Goal: Communication & Community: Answer question/provide support

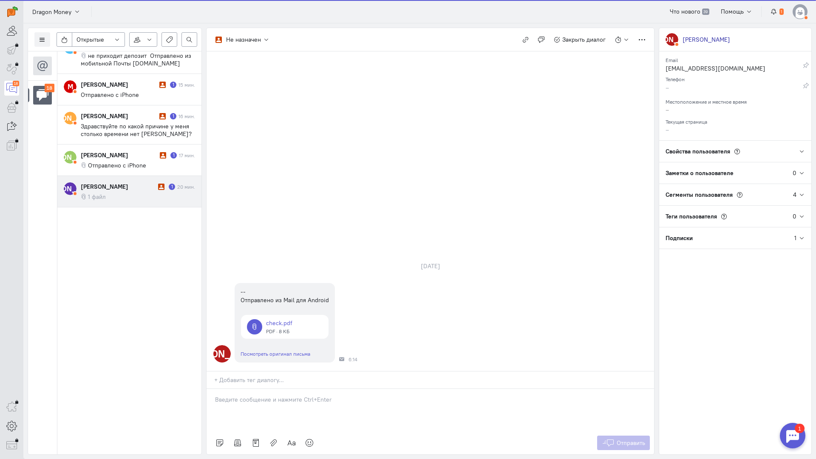
scroll to position [349, 0]
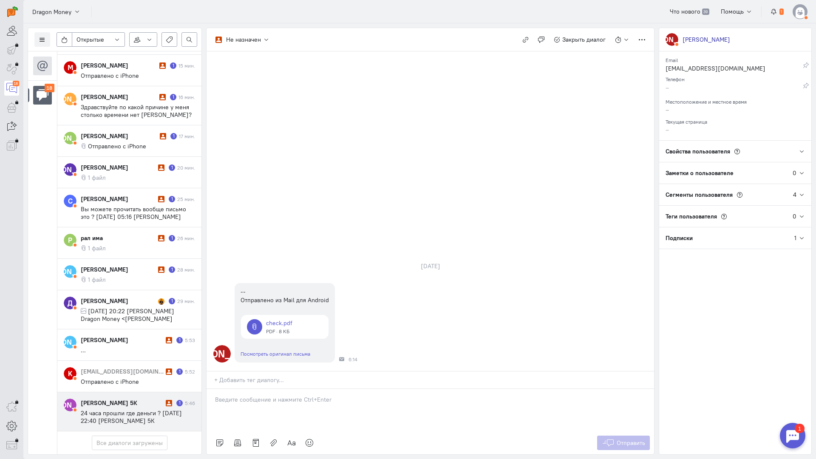
click at [134, 409] on span "24 часа прошли где деньги ? [DATE] 22:40 [PERSON_NAME] 5К <[EMAIL_ADDRESS][DOMA…" at bounding box center [135, 420] width 108 height 23
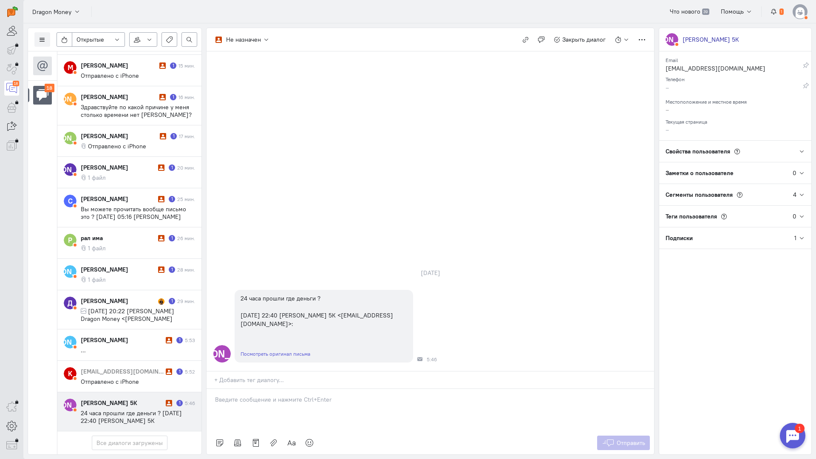
click at [269, 395] on p at bounding box center [430, 399] width 431 height 9
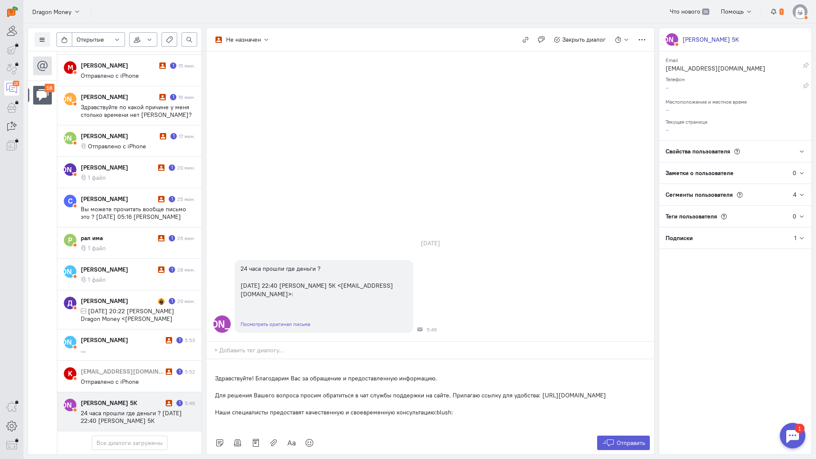
click at [210, 359] on div "Здравствуйте! Благодарим Вас за обращение и предоставленную информацию. Для реш…" at bounding box center [431, 395] width 448 height 72
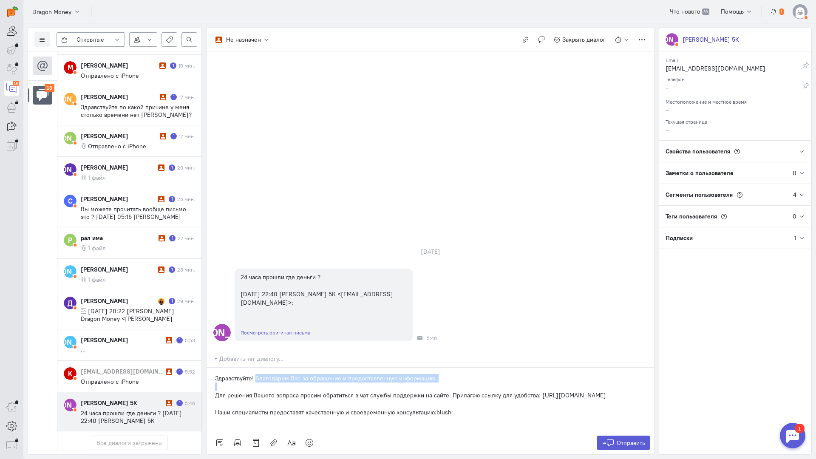
drag, startPoint x: 215, startPoint y: 343, endPoint x: 255, endPoint y: 326, distance: 44.0
click at [255, 326] on div "Не назначен Не назначен [GEOGRAPHIC_DATA] [DOMAIN_NAME][EMAIL_ADDRESS][DOMAIN_N…" at bounding box center [430, 241] width 448 height 427
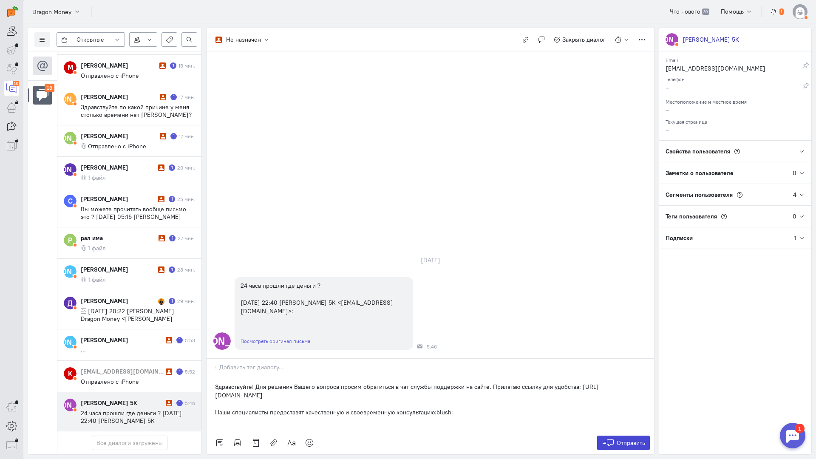
click at [622, 439] on span "Отправить" at bounding box center [631, 443] width 28 height 8
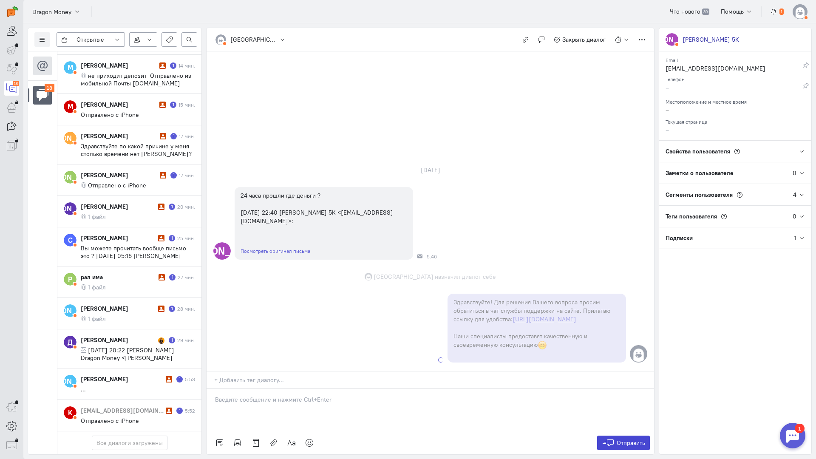
scroll to position [341, 0]
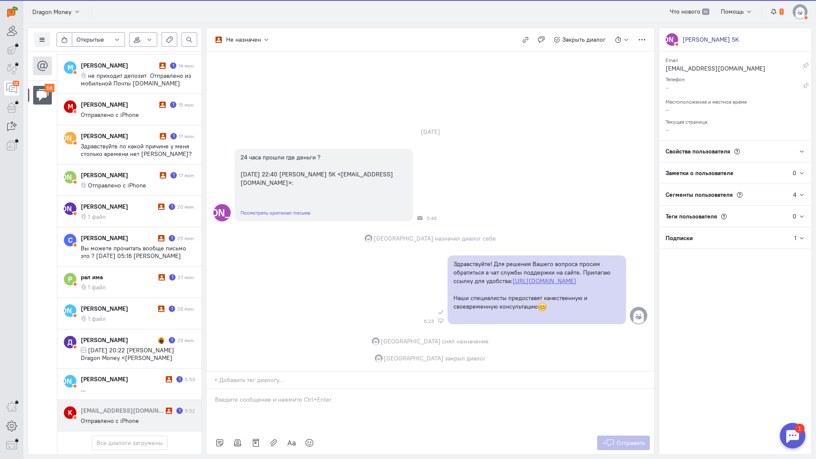
click at [127, 417] on span "Отправлено с iPhone" at bounding box center [110, 421] width 58 height 8
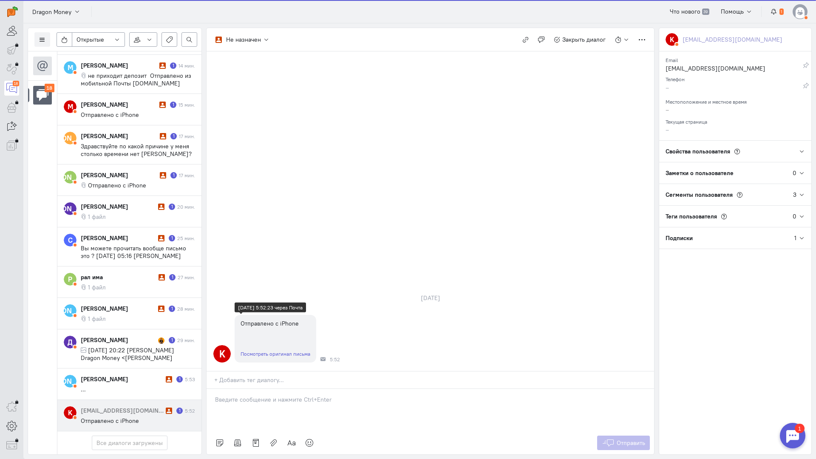
scroll to position [303, 0]
click at [262, 395] on p at bounding box center [430, 399] width 431 height 9
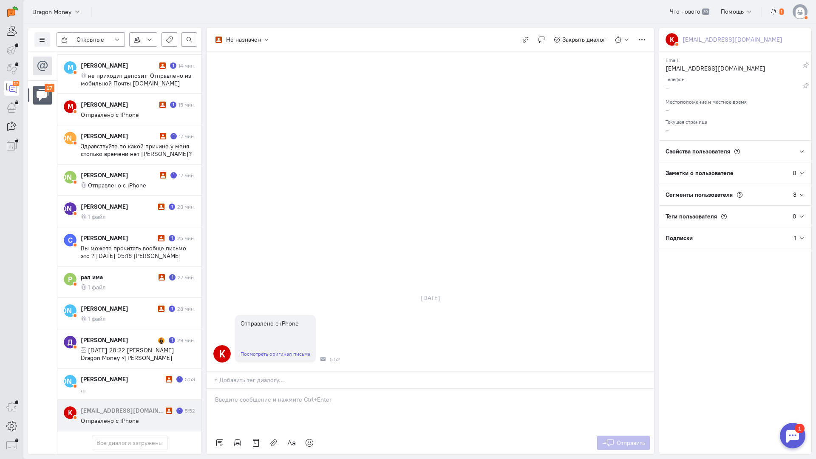
click at [251, 395] on p at bounding box center [430, 399] width 431 height 9
click at [213, 389] on div "Здравствуйте! Благодарим Вас за обращение и предоставленную информацию:blush:" at bounding box center [431, 410] width 448 height 43
click at [630, 439] on span "Отправить" at bounding box center [631, 443] width 28 height 8
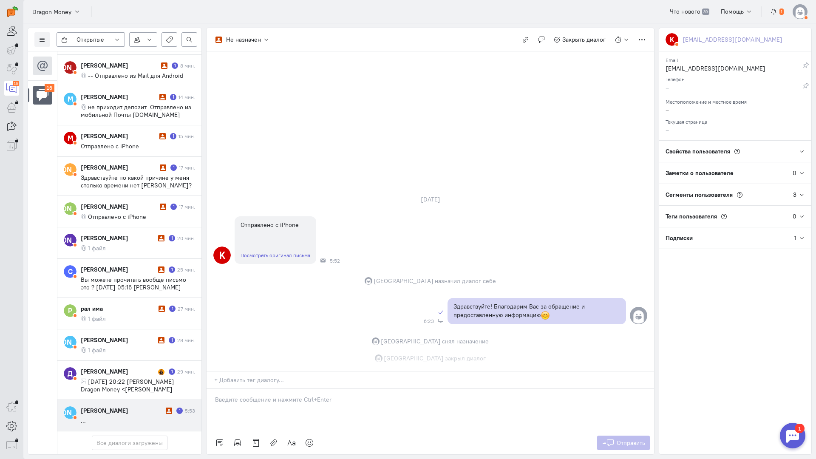
scroll to position [265, 0]
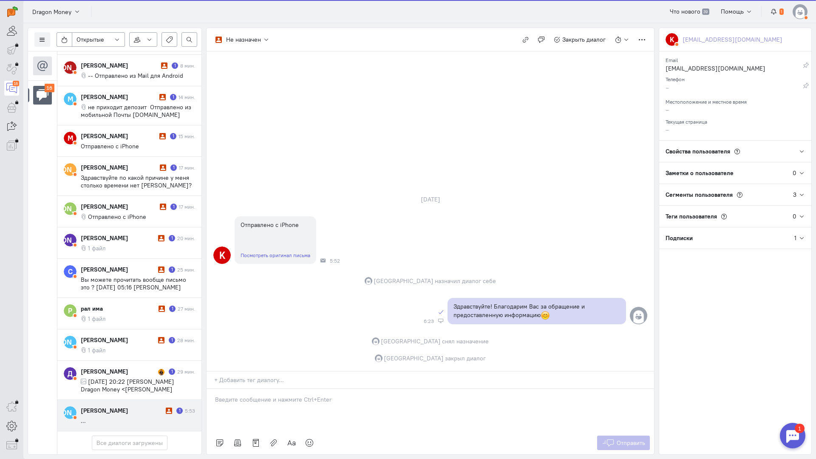
click at [112, 406] on div "[PERSON_NAME] 1 5:53 ..." at bounding box center [138, 415] width 114 height 18
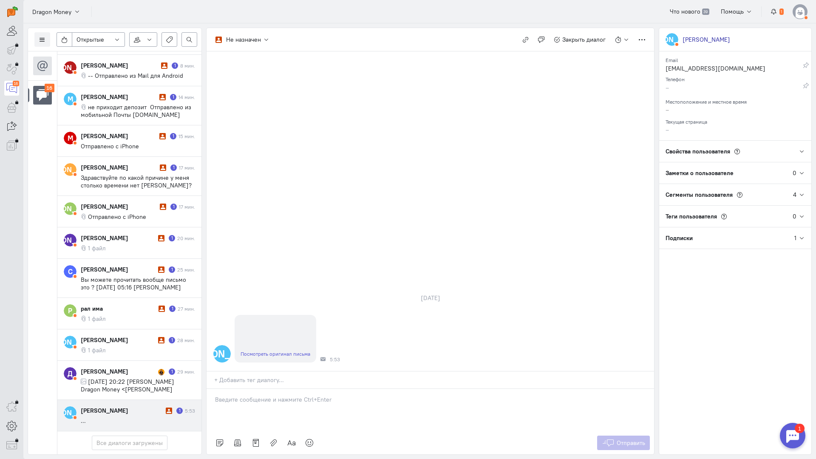
click at [260, 395] on p at bounding box center [430, 399] width 431 height 9
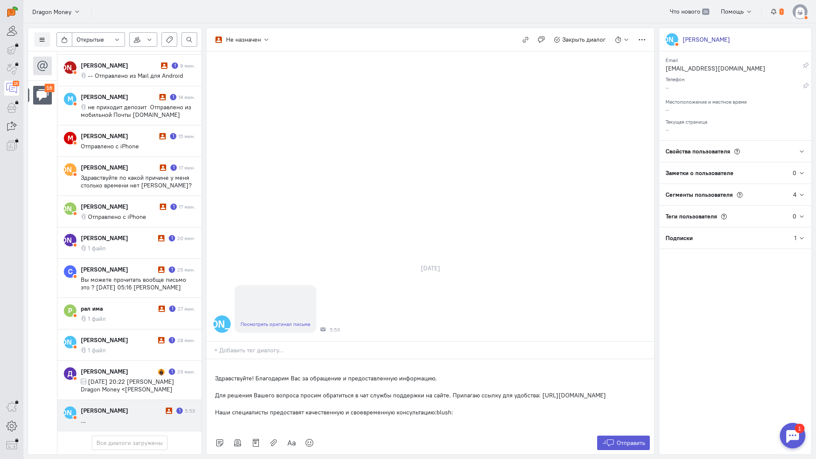
click at [210, 359] on div "Здравствуйте! Благодарим Вас за обращение и предоставленную информацию. Для реш…" at bounding box center [431, 395] width 448 height 72
drag, startPoint x: 216, startPoint y: 343, endPoint x: 257, endPoint y: 328, distance: 43.7
click at [257, 368] on div "Здравствуйте! Благодарим Вас за обращение и предоставленную информацию. Для реш…" at bounding box center [431, 400] width 448 height 64
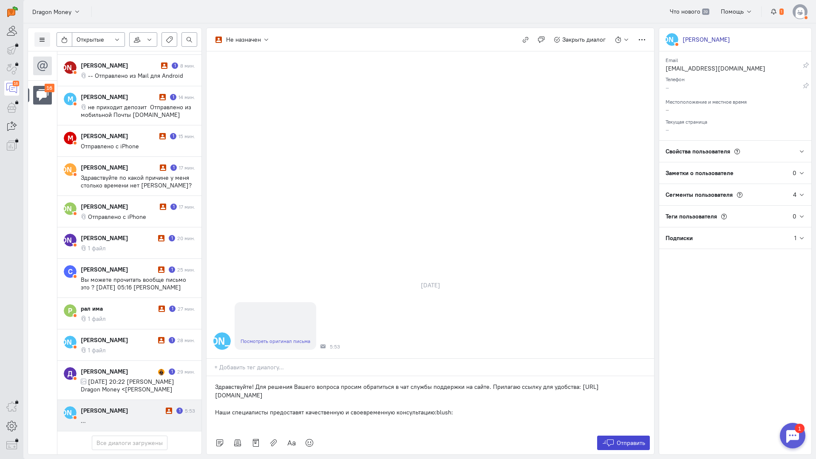
click at [620, 439] on span "Отправить" at bounding box center [631, 443] width 28 height 8
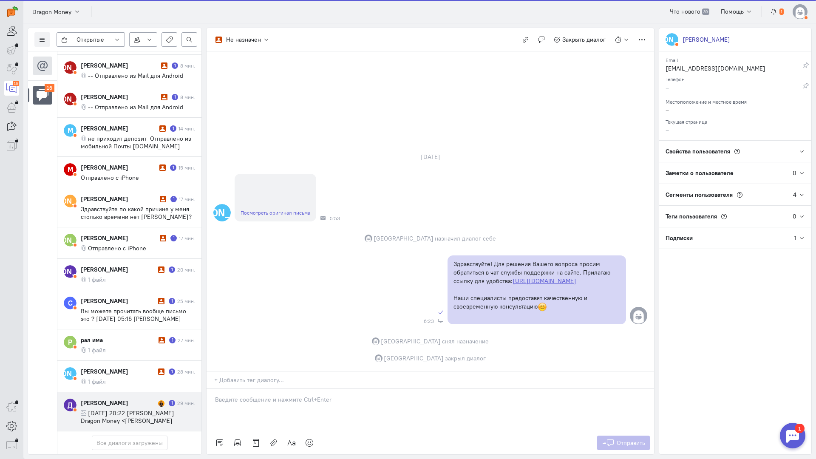
click at [99, 409] on span "[DATE] 20:22 [PERSON_NAME] Dragon Money <[PERSON_NAME][EMAIL_ADDRESS][DOMAIN_NA…" at bounding box center [131, 420] width 100 height 23
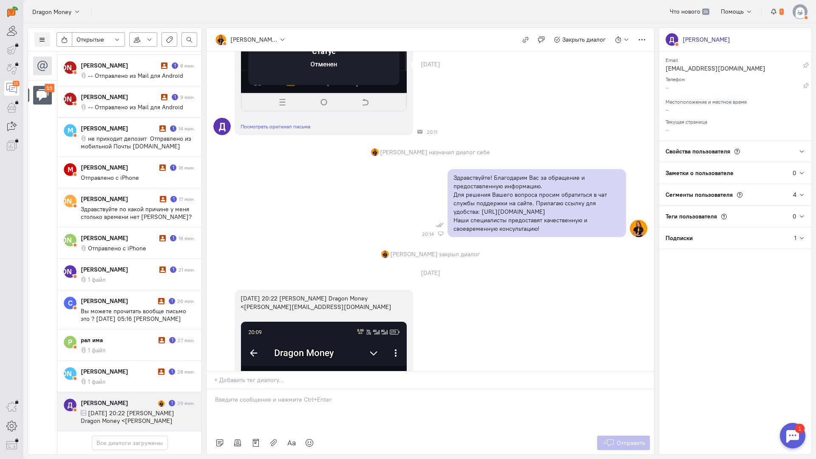
scroll to position [340, 0]
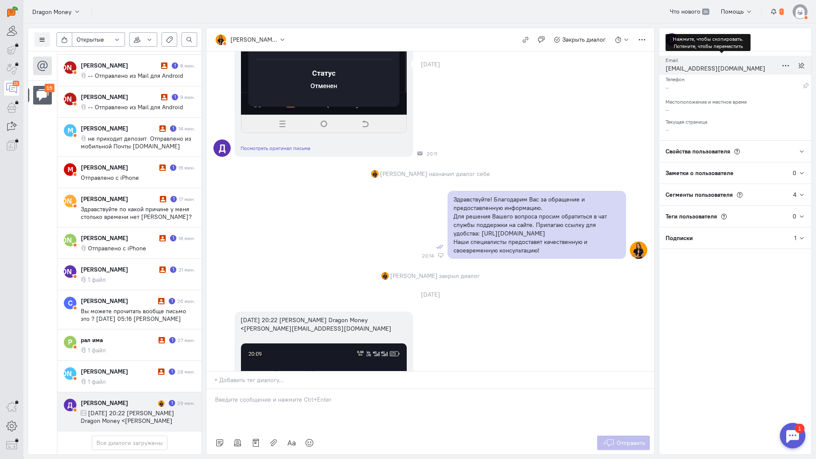
click at [693, 70] on div "[EMAIL_ADDRESS][DOMAIN_NAME]" at bounding box center [722, 69] width 112 height 11
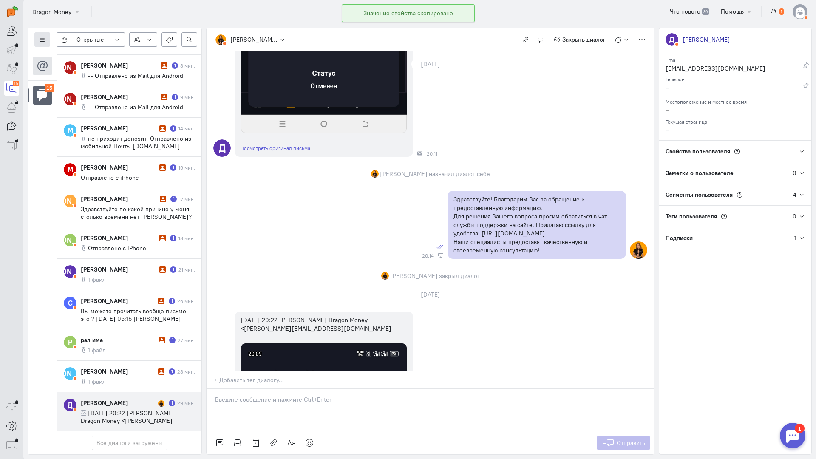
click at [45, 45] on button at bounding box center [42, 39] width 16 height 14
click at [78, 54] on span "Список пользователей" at bounding box center [82, 57] width 63 height 8
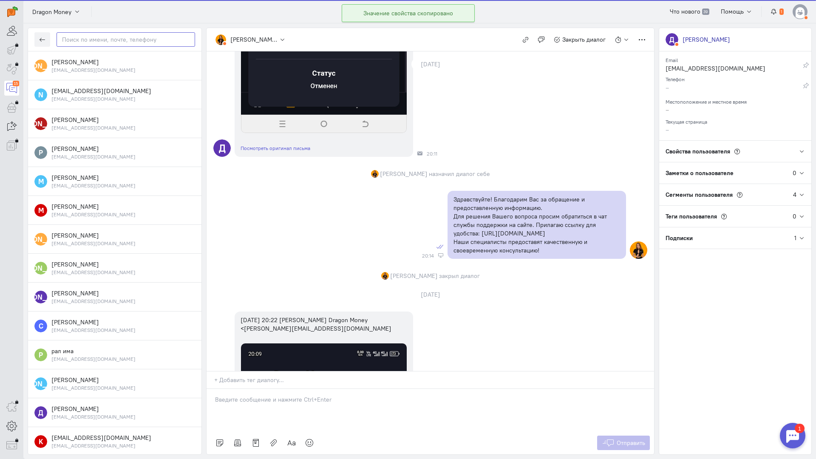
click at [122, 44] on input "text" at bounding box center [126, 39] width 139 height 14
paste input "denisponomarev1"
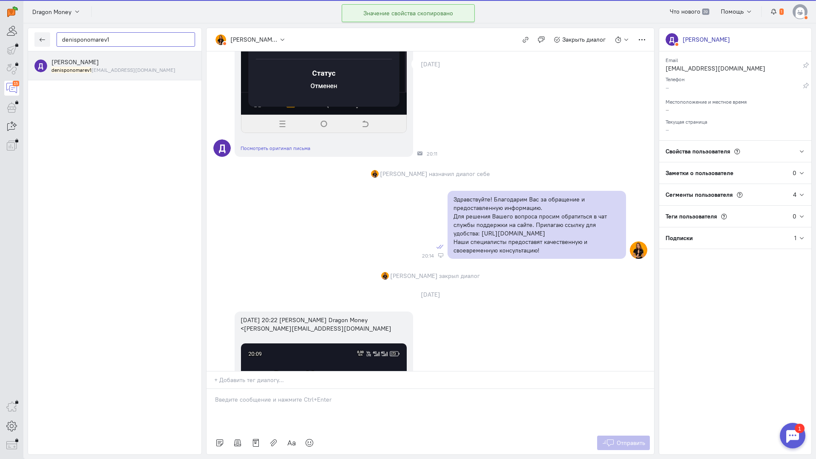
type input "denisponomarev1"
click at [104, 66] on small "denisponomarev1 [EMAIL_ADDRESS][DOMAIN_NAME]" at bounding box center [113, 69] width 124 height 7
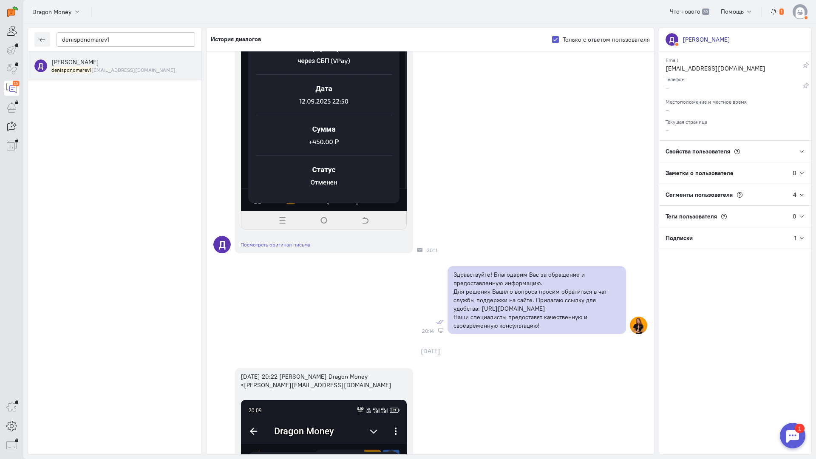
scroll to position [0, 0]
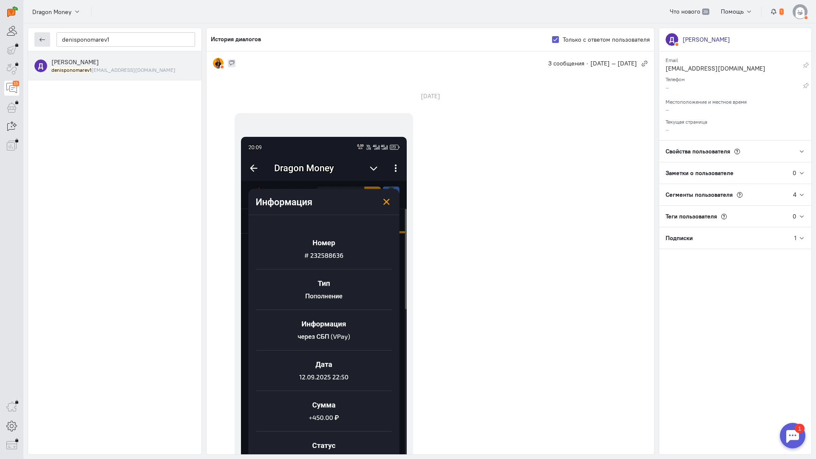
click at [43, 38] on icon "button" at bounding box center [42, 40] width 6 height 6
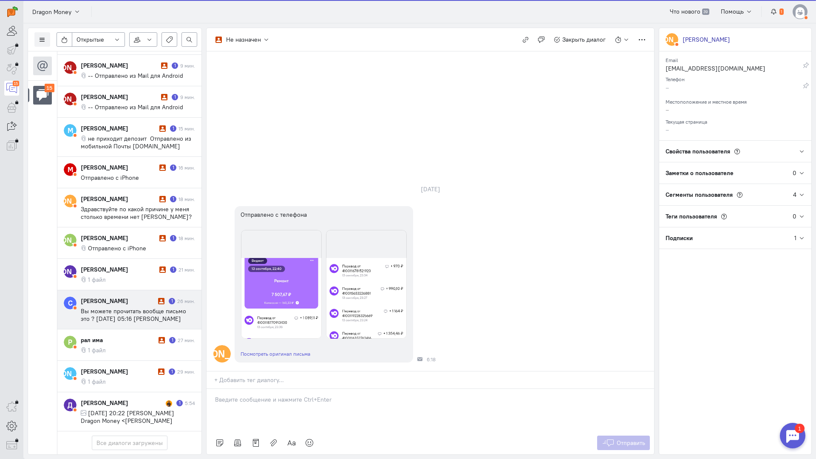
scroll to position [234, 0]
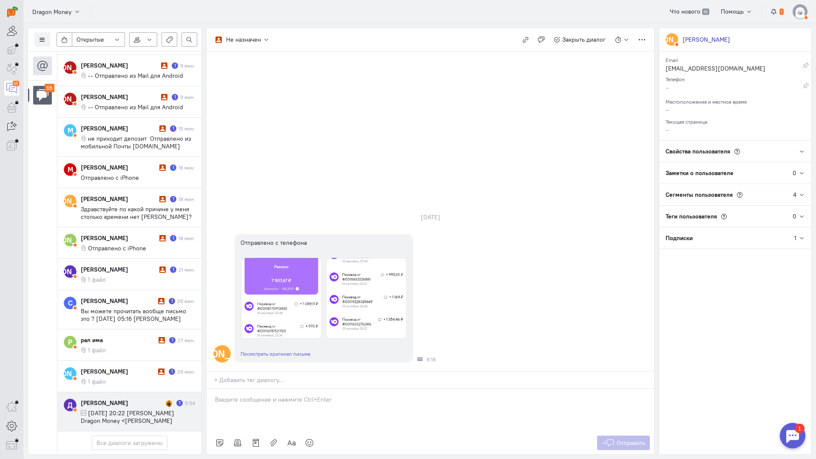
click at [144, 399] on div "[PERSON_NAME]" at bounding box center [122, 403] width 83 height 9
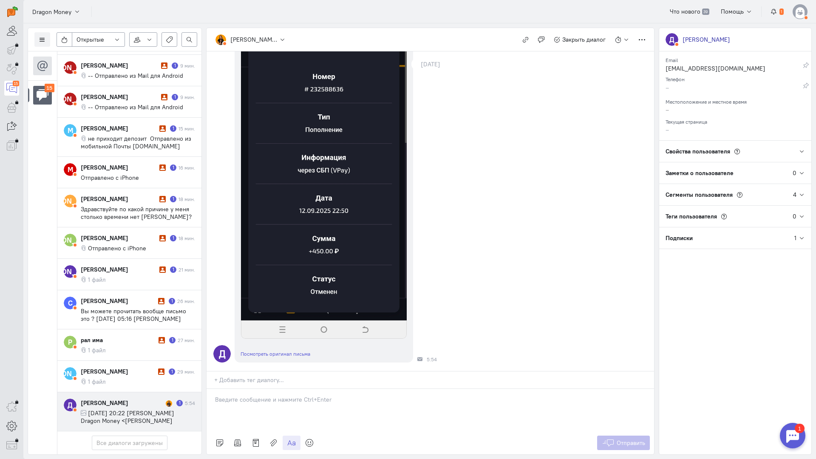
scroll to position [766, 0]
click at [255, 395] on p at bounding box center [430, 399] width 431 height 9
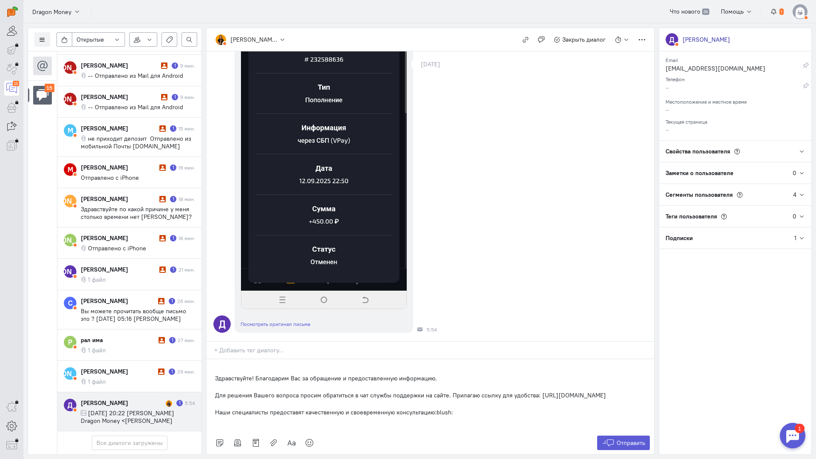
click at [213, 359] on div "Здравствуйте! Благодарим Вас за обращение и предоставленную информацию. Для реш…" at bounding box center [431, 395] width 448 height 72
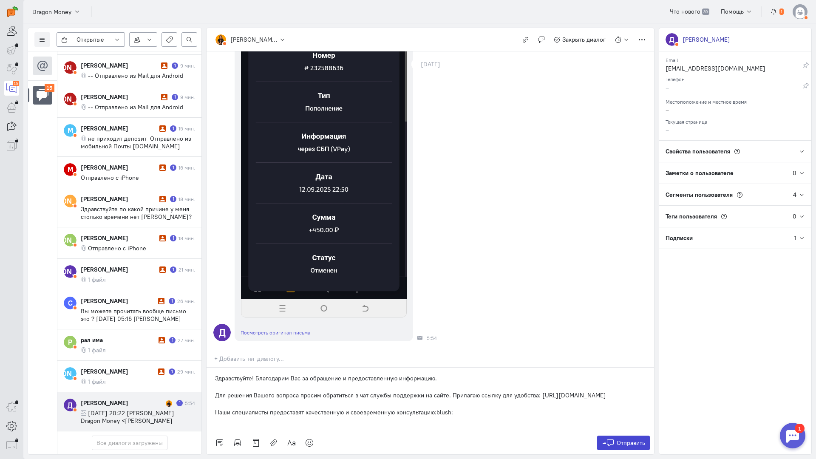
click at [609, 439] on icon at bounding box center [608, 443] width 13 height 9
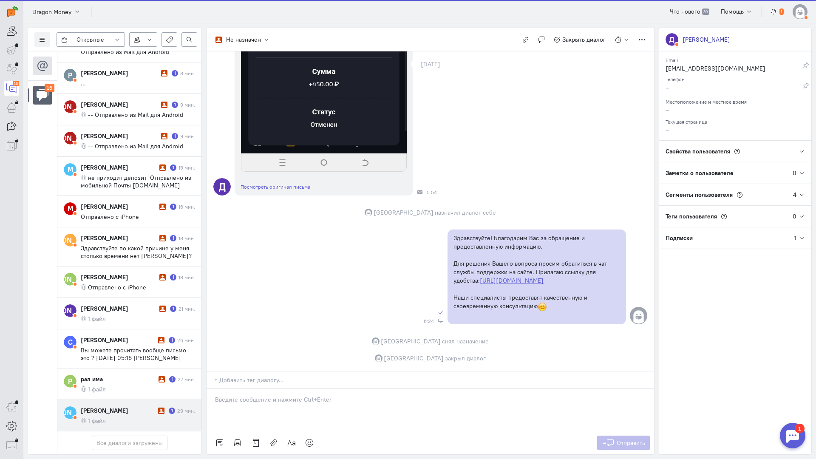
scroll to position [196, 0]
click at [121, 406] on div "[PERSON_NAME]" at bounding box center [118, 410] width 75 height 9
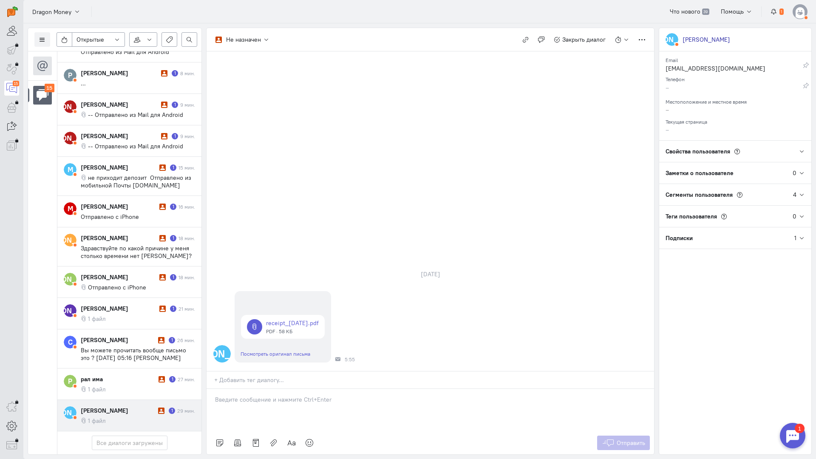
click at [275, 389] on div at bounding box center [431, 410] width 448 height 43
click at [216, 404] on p "Здравствуйте! Благодарим Вас за обращение и предоставленную информацию:blush:" at bounding box center [430, 408] width 431 height 9
click at [634, 439] on span "Отправить" at bounding box center [631, 443] width 28 height 8
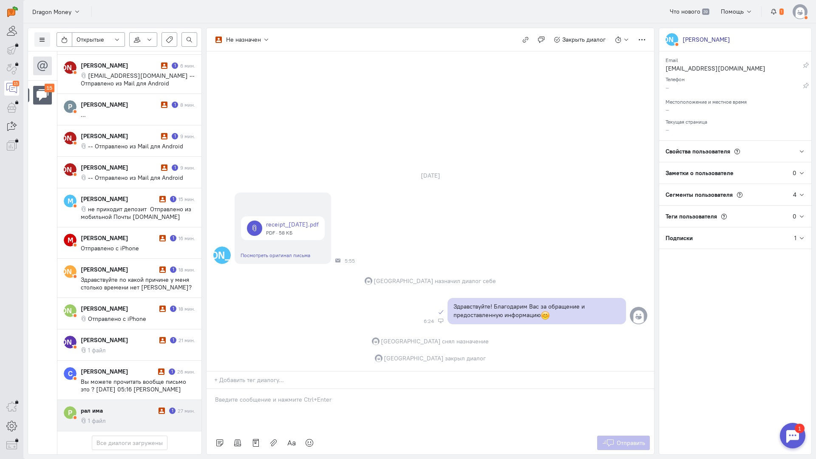
click at [108, 406] on div "рал има" at bounding box center [119, 410] width 76 height 9
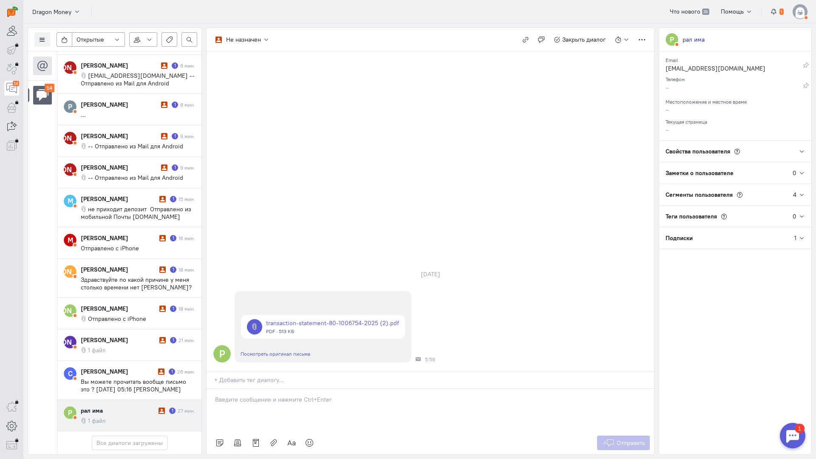
click at [270, 395] on p at bounding box center [430, 399] width 431 height 9
click at [214, 389] on div "Здравствуйте! Благодарим Вас за обращение и предоставленную информацию:blush:" at bounding box center [431, 410] width 448 height 43
click at [623, 439] on span "Отправить" at bounding box center [631, 443] width 28 height 8
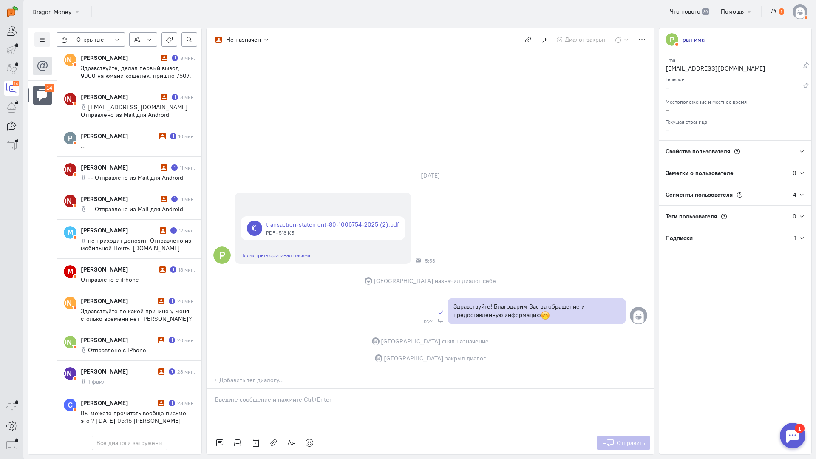
scroll to position [172, 0]
drag, startPoint x: 110, startPoint y: 355, endPoint x: 173, endPoint y: 329, distance: 68.0
click at [109, 399] on div "[PERSON_NAME]" at bounding box center [118, 403] width 75 height 9
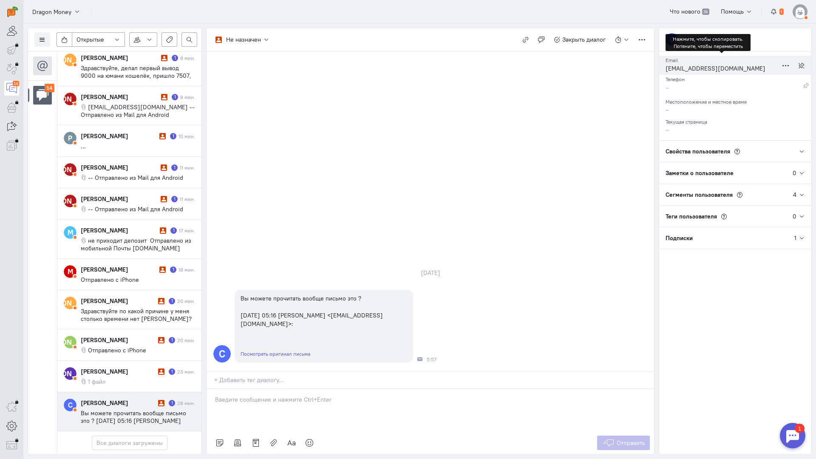
click at [690, 68] on div "[EMAIL_ADDRESS][DOMAIN_NAME]" at bounding box center [722, 69] width 112 height 11
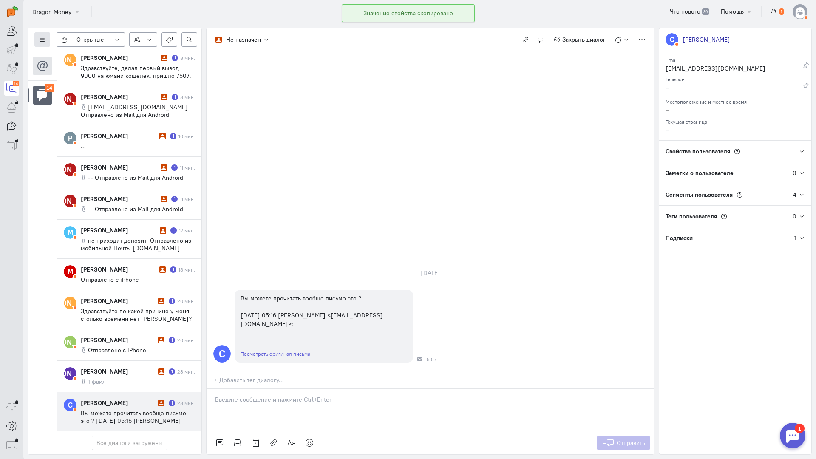
click at [43, 39] on icon at bounding box center [42, 40] width 6 height 6
click at [54, 53] on span "Список пользователей" at bounding box center [82, 57] width 63 height 8
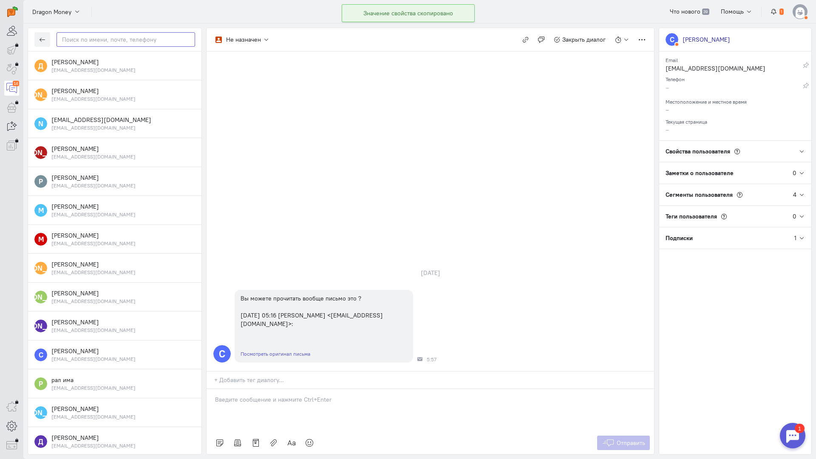
click at [100, 42] on input "text" at bounding box center [126, 39] width 139 height 14
paste input "levkovsanja219@"
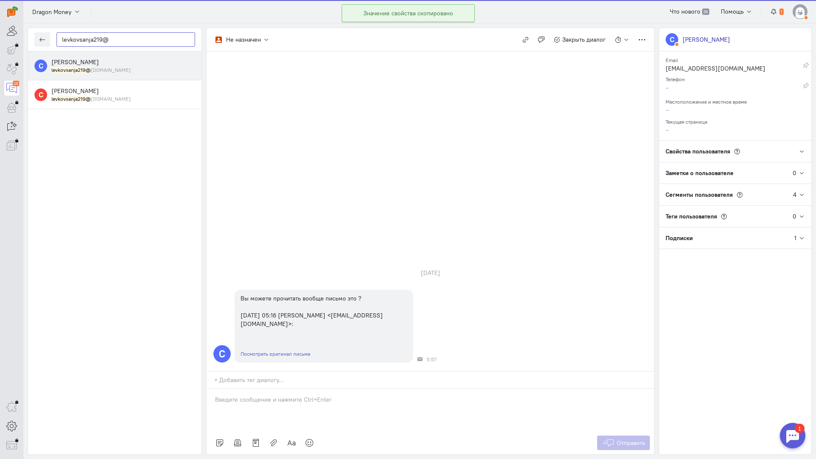
type input "levkovsanja219@"
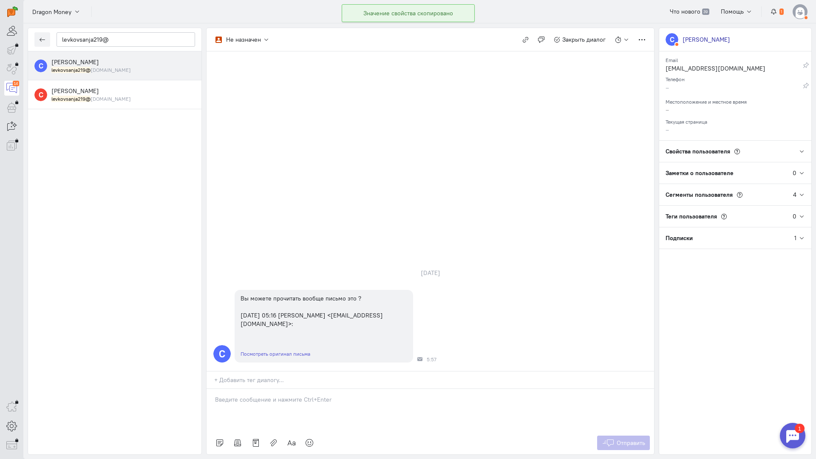
click at [108, 63] on div "[PERSON_NAME] levkovsanja219@ [DOMAIN_NAME]" at bounding box center [123, 66] width 144 height 16
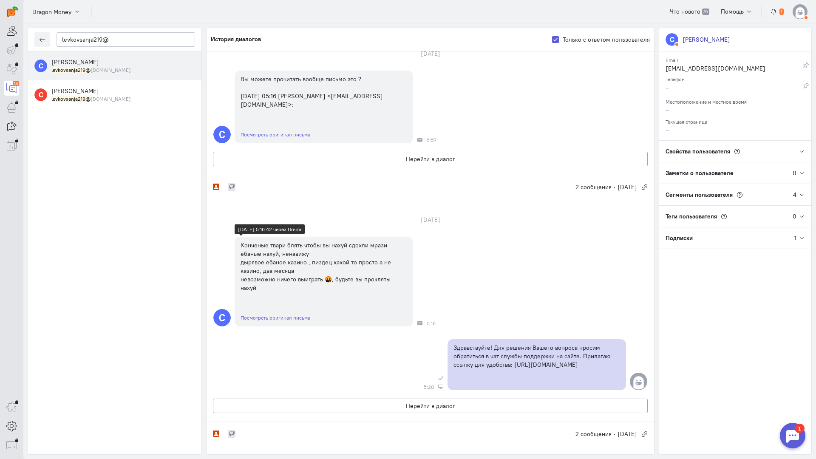
scroll to position [0, 0]
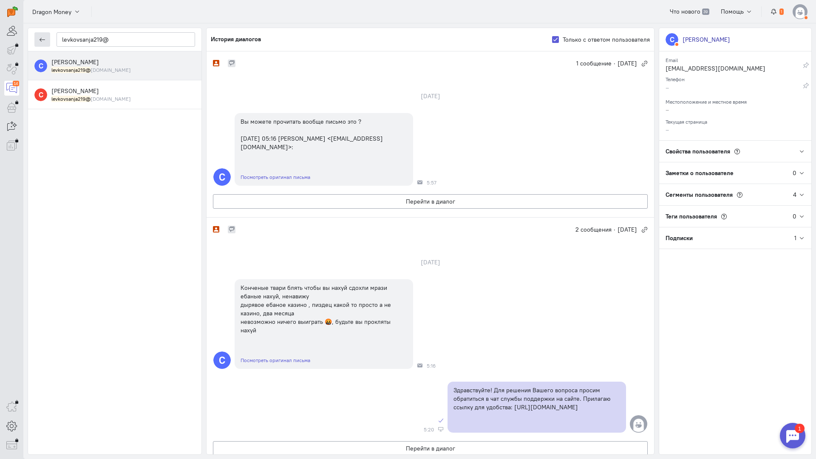
click at [36, 39] on button "button" at bounding box center [42, 39] width 16 height 14
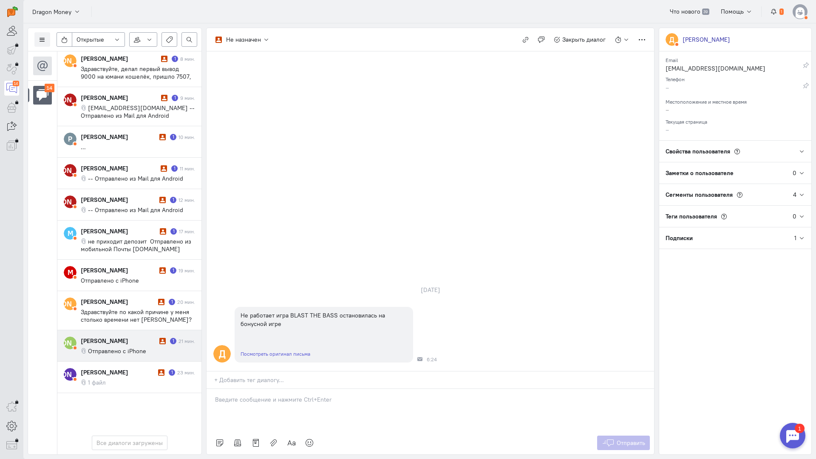
scroll to position [172, 0]
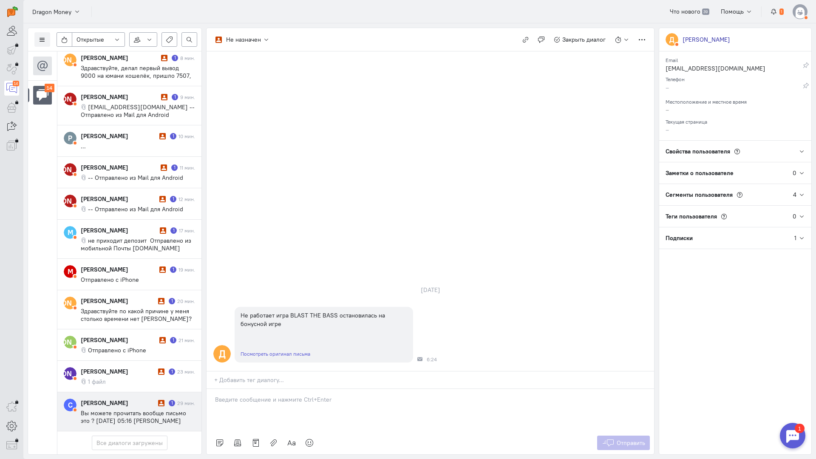
click at [116, 409] on span "Вы можете прочитать вообще письмо это ? [DATE] 05:16 [PERSON_NAME] <[EMAIL_ADDR…" at bounding box center [135, 420] width 108 height 23
click at [256, 395] on p at bounding box center [430, 399] width 431 height 9
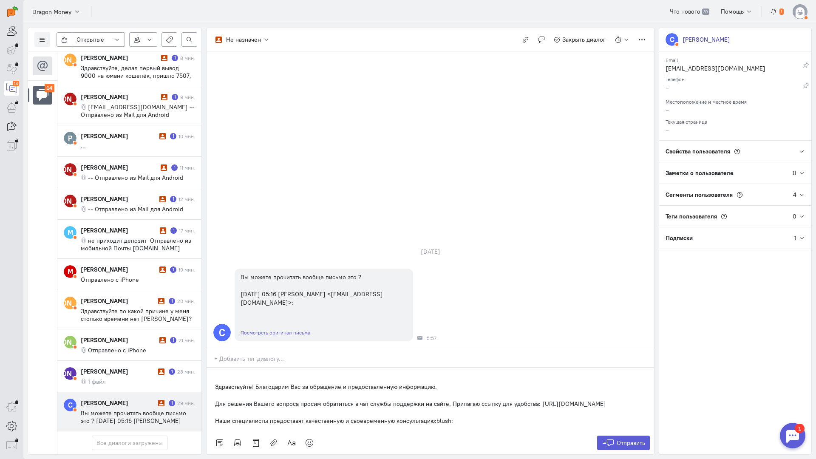
click at [215, 368] on div "Здравствуйте! Благодарим Вас за обращение и предоставленную информацию. Для реш…" at bounding box center [431, 400] width 448 height 64
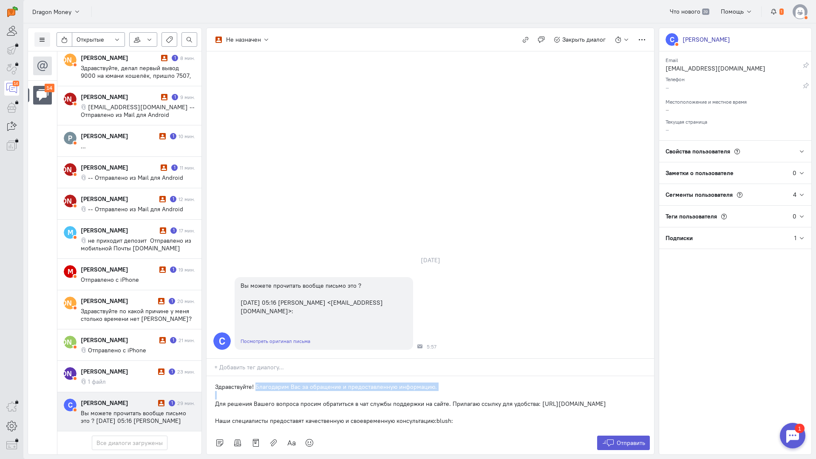
drag, startPoint x: 215, startPoint y: 353, endPoint x: 255, endPoint y: 336, distance: 43.7
click at [255, 336] on div "Не назначен Не назначен [GEOGRAPHIC_DATA] [DOMAIN_NAME][EMAIL_ADDRESS][DOMAIN_N…" at bounding box center [430, 241] width 448 height 427
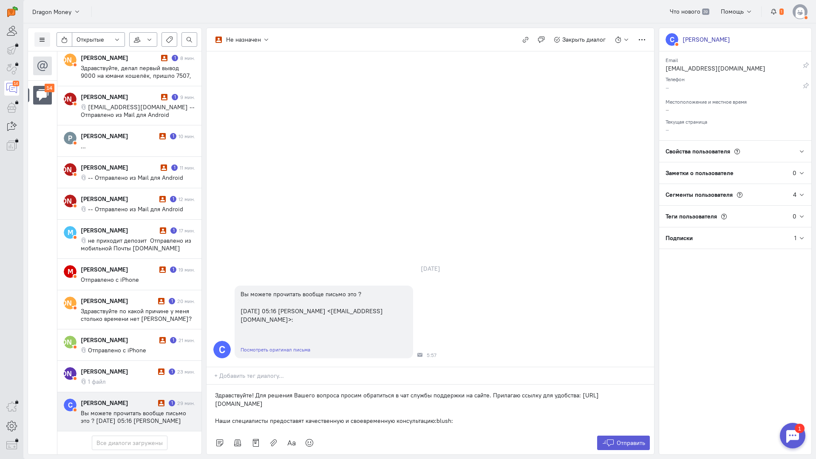
drag, startPoint x: 461, startPoint y: 364, endPoint x: 239, endPoint y: 358, distance: 222.0
click at [239, 385] on div "Здравствуйте! Для решения Вашего вопроса просим обратиться в чат службы поддерж…" at bounding box center [431, 408] width 448 height 47
click at [643, 439] on span "Отправить" at bounding box center [631, 443] width 28 height 8
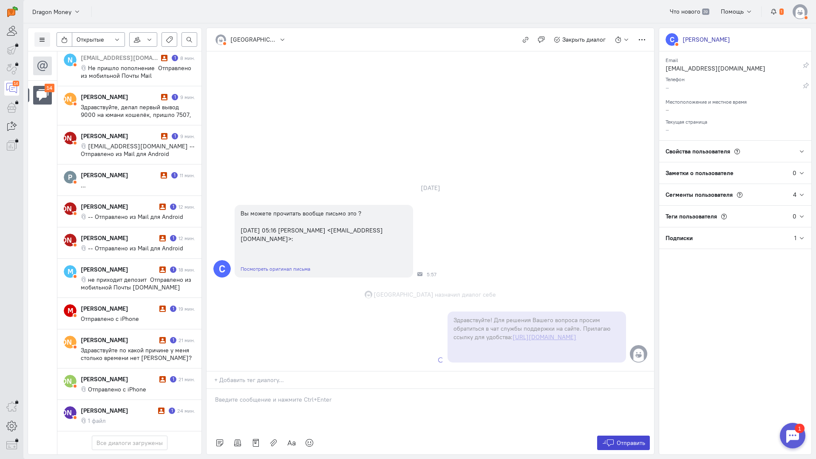
scroll to position [165, 0]
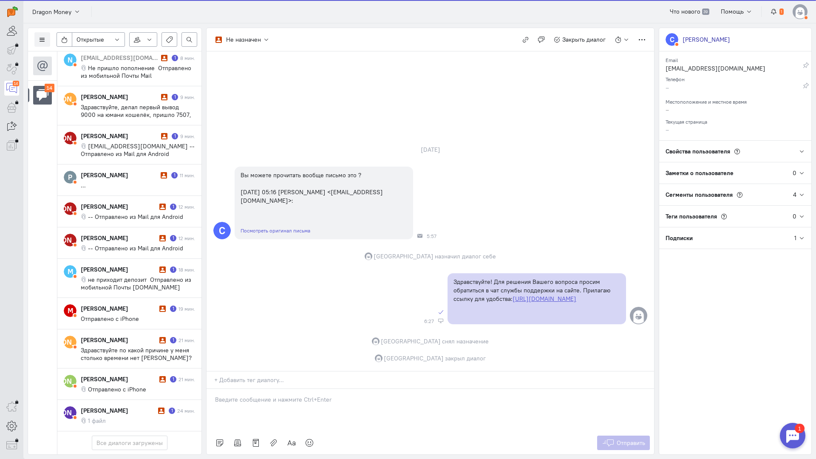
drag, startPoint x: 110, startPoint y: 367, endPoint x: 205, endPoint y: 319, distance: 106.6
click at [110, 417] on cq-message "1 файл" at bounding box center [138, 421] width 114 height 8
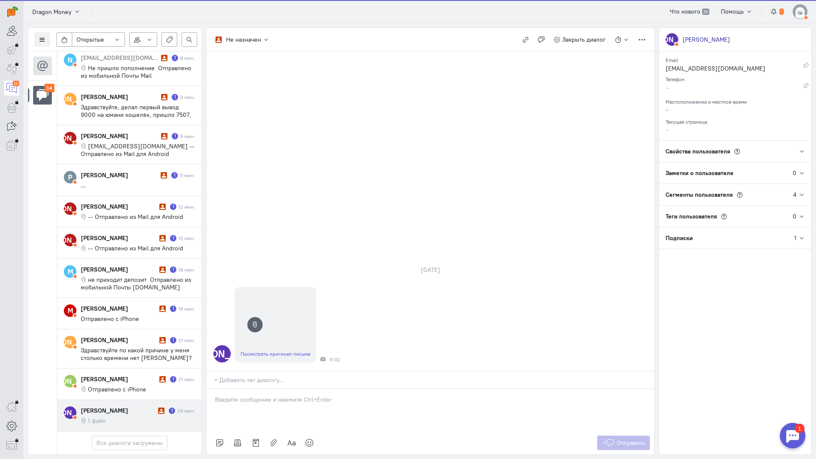
scroll to position [126, 0]
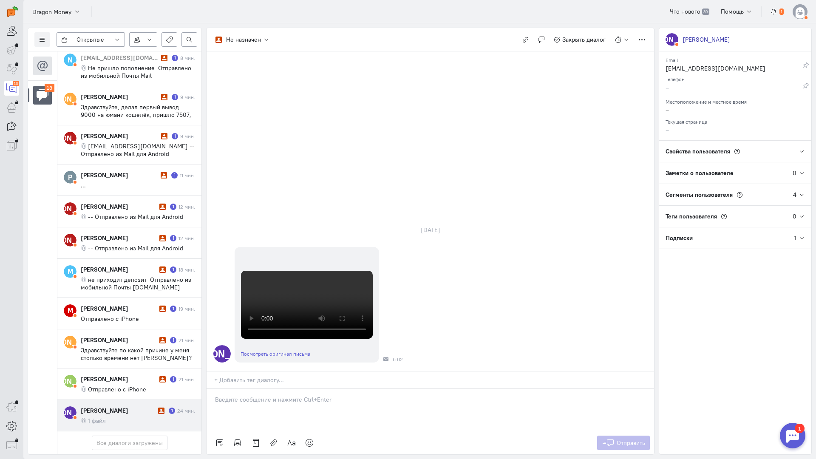
drag, startPoint x: 263, startPoint y: 352, endPoint x: 258, endPoint y: 352, distance: 4.3
click at [259, 389] on div at bounding box center [431, 410] width 448 height 43
click at [213, 389] on div "Здравствуйте! Благодарим Вас за обращение и предоставленную информацию:blush:" at bounding box center [431, 410] width 448 height 43
click at [609, 439] on icon at bounding box center [608, 443] width 13 height 9
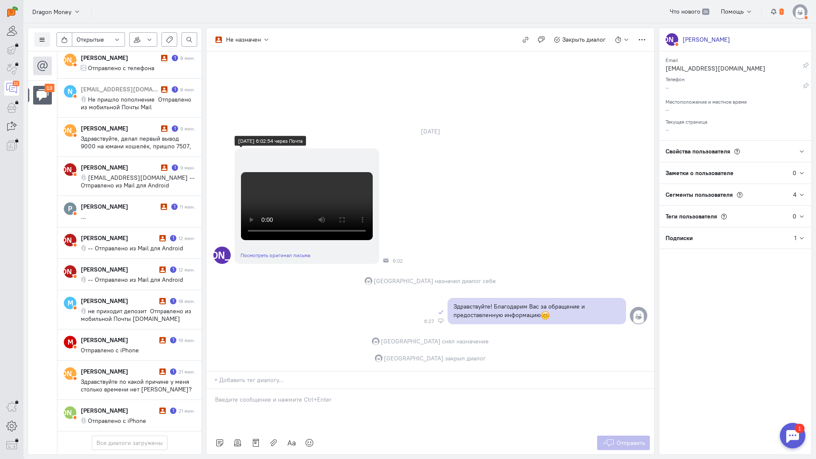
scroll to position [96, 0]
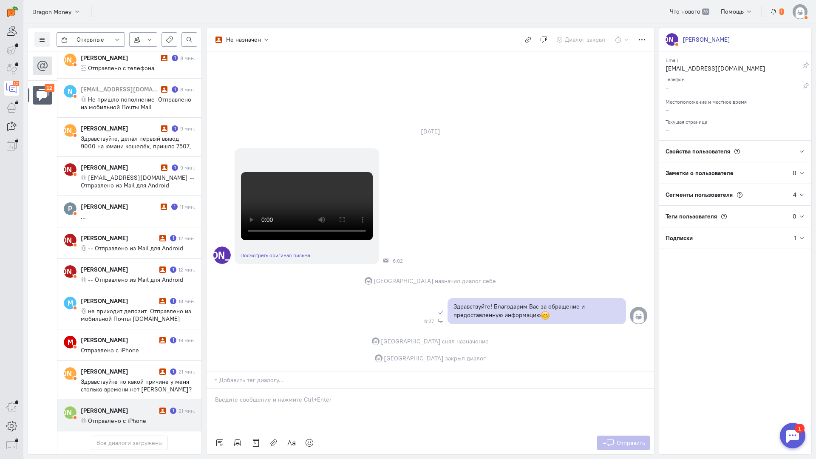
drag, startPoint x: 131, startPoint y: 361, endPoint x: 290, endPoint y: 335, distance: 161.6
click at [130, 406] on div "[PERSON_NAME]" at bounding box center [119, 410] width 77 height 9
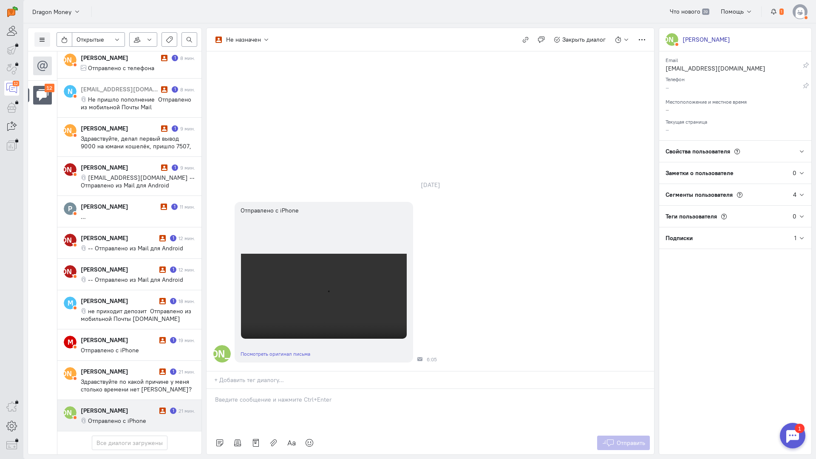
click at [261, 395] on p at bounding box center [430, 399] width 431 height 9
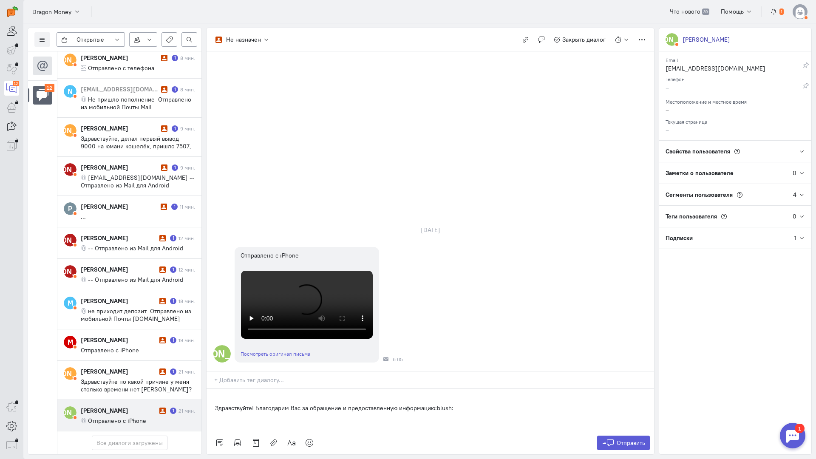
click at [209, 389] on div "Здравствуйте! Благодарим Вас за обращение и предоставленную информацию:blush:" at bounding box center [431, 410] width 448 height 43
click at [619, 439] on span "Отправить" at bounding box center [631, 443] width 28 height 8
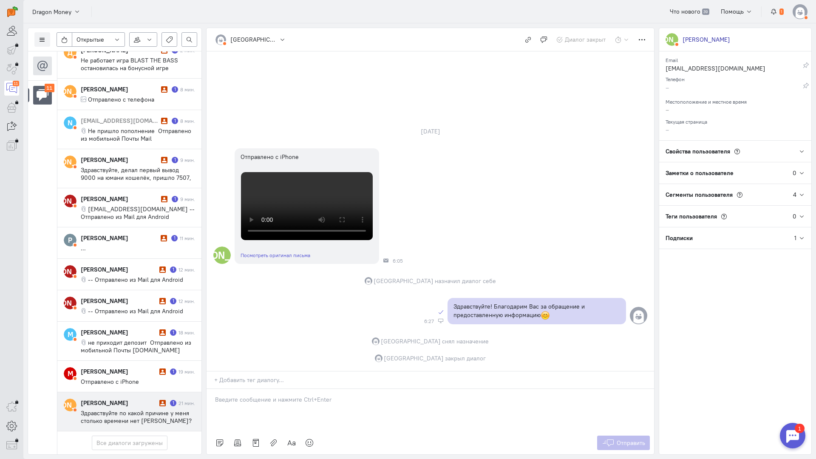
scroll to position [64, 0]
click at [126, 409] on span "Здравствуйте по какой причине у меня столько времени нет [PERSON_NAME]? У меня …" at bounding box center [136, 432] width 111 height 46
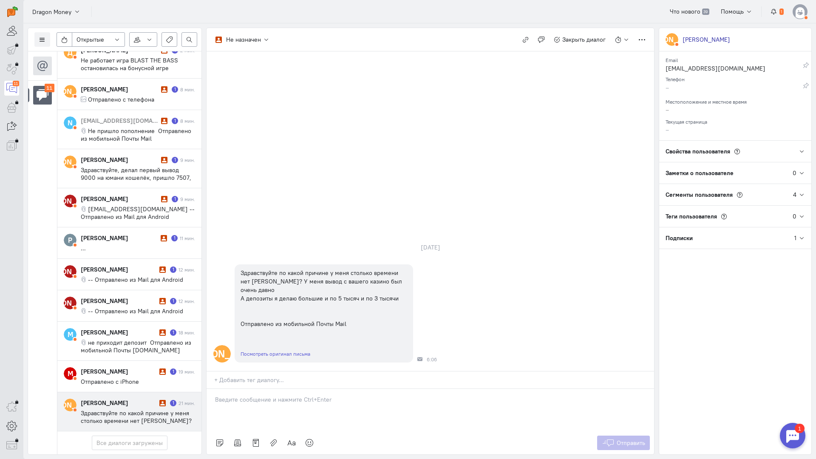
click at [265, 395] on p at bounding box center [430, 399] width 431 height 9
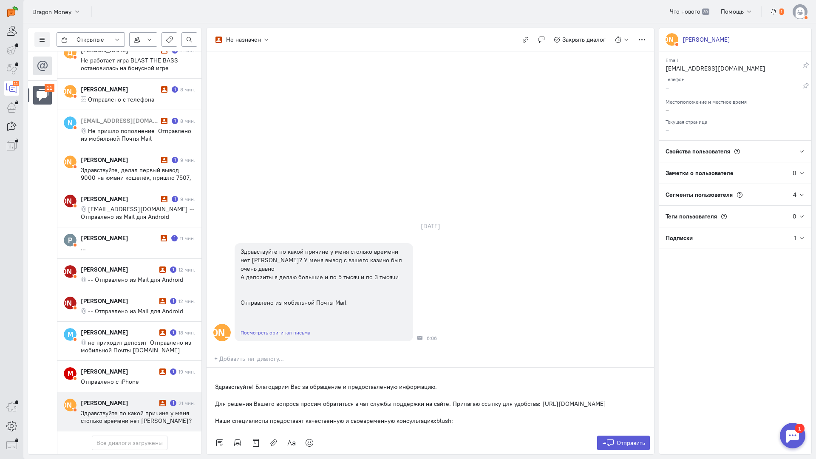
click at [210, 368] on div "Здравствуйте! Благодарим Вас за обращение и предоставленную информацию. Для реш…" at bounding box center [431, 400] width 448 height 64
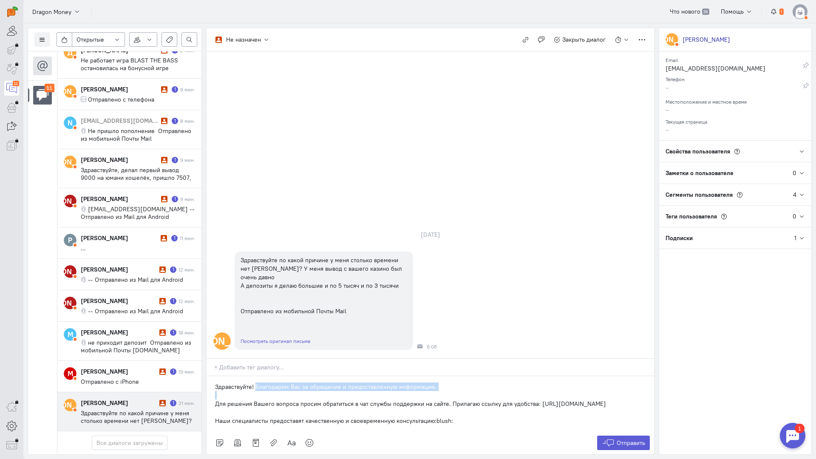
drag, startPoint x: 214, startPoint y: 353, endPoint x: 256, endPoint y: 338, distance: 44.2
click at [256, 376] on div "Здравствуйте! Благодарим Вас за обращение и предоставленную информацию. Для реш…" at bounding box center [431, 403] width 448 height 55
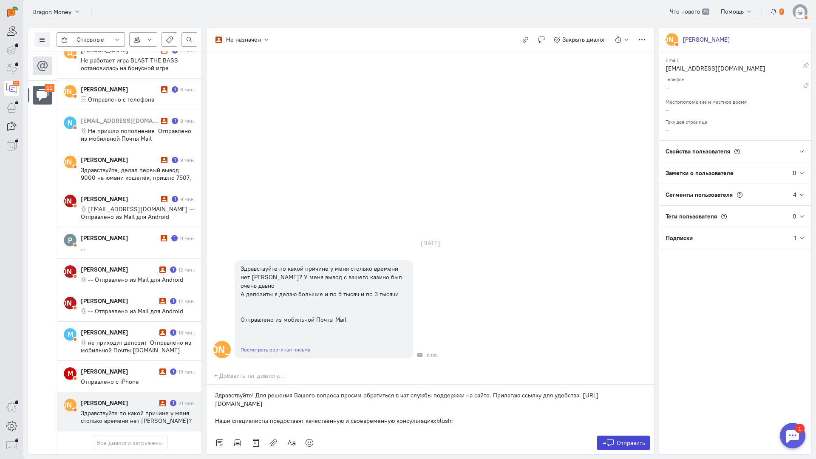
click at [610, 439] on icon at bounding box center [608, 443] width 13 height 9
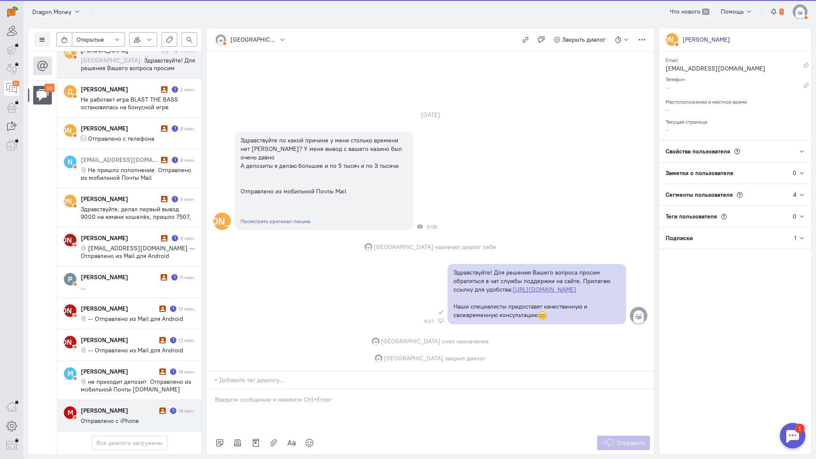
scroll to position [25, 0]
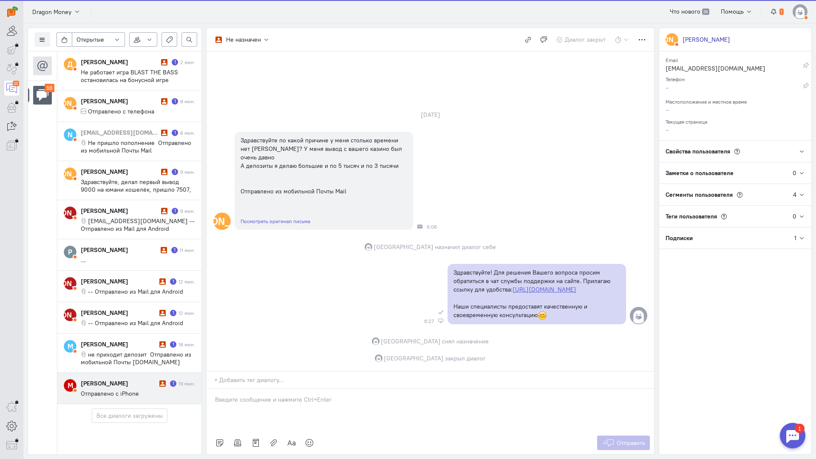
click at [150, 379] on div "[PERSON_NAME]" at bounding box center [119, 383] width 77 height 9
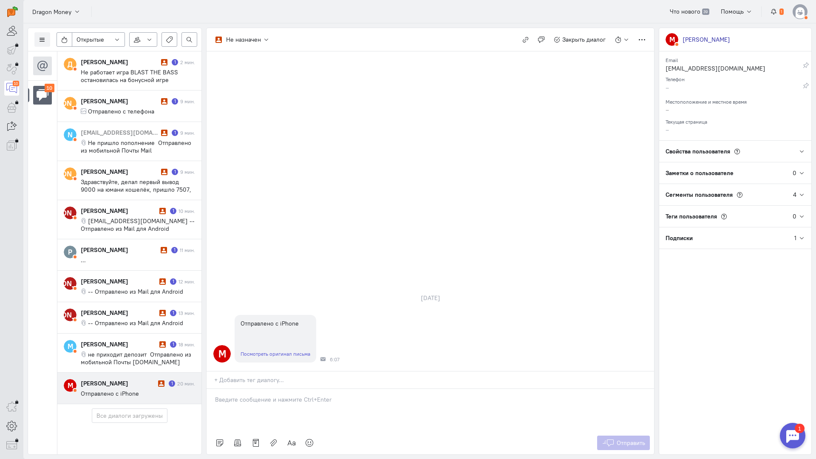
drag, startPoint x: 272, startPoint y: 344, endPoint x: 247, endPoint y: 348, distance: 26.2
click at [272, 395] on p at bounding box center [430, 399] width 431 height 9
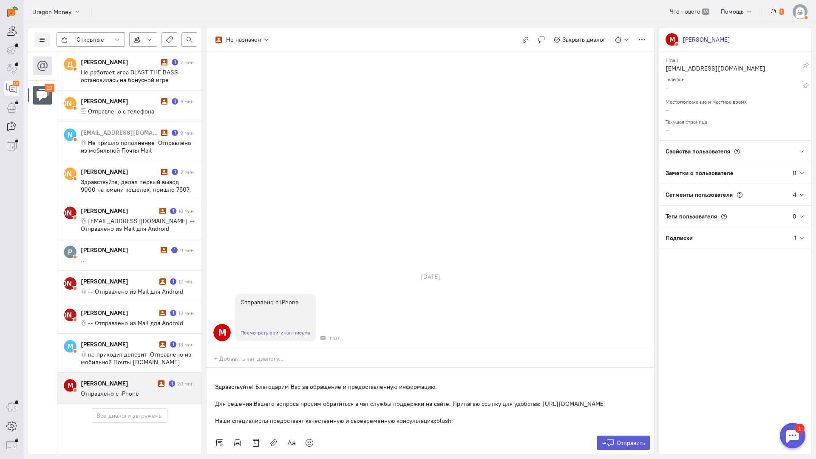
click at [215, 368] on div "Здравствуйте! Благодарим Вас за обращение и предоставленную информацию. Для реш…" at bounding box center [431, 400] width 448 height 64
drag, startPoint x: 215, startPoint y: 351, endPoint x: 255, endPoint y: 336, distance: 42.8
click at [255, 376] on div "Здравствуйте! Благодарим Вас за обращение и предоставленную информацию. Для реш…" at bounding box center [431, 403] width 448 height 55
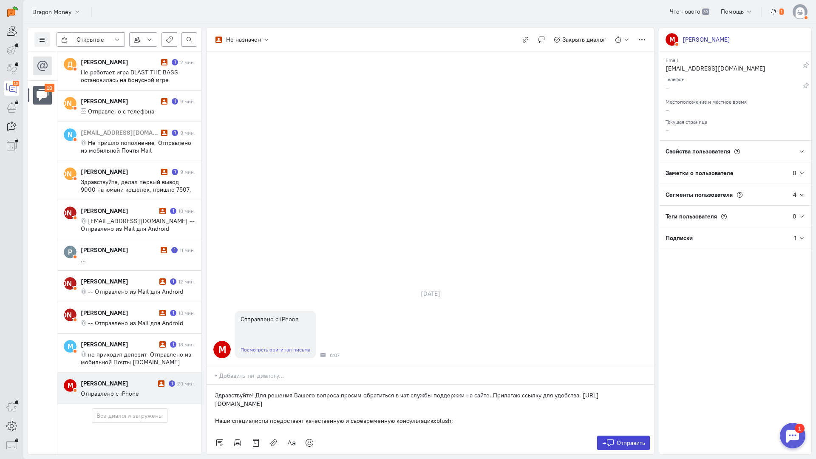
click at [617, 439] on span "Отправить" at bounding box center [631, 443] width 28 height 8
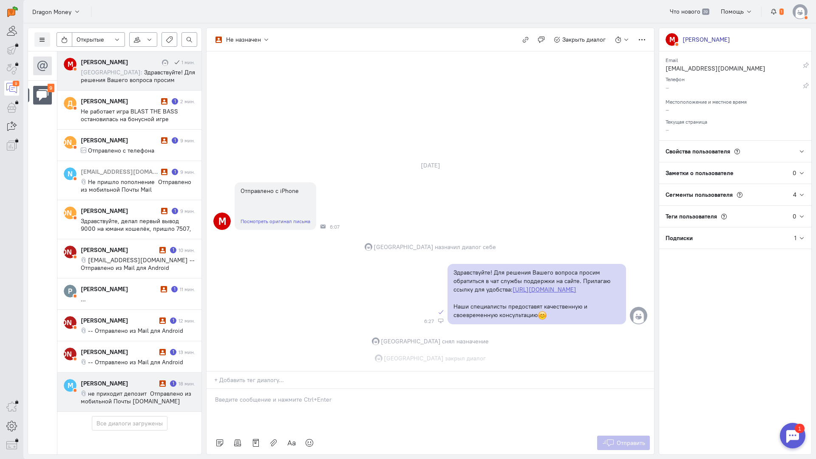
scroll to position [0, 0]
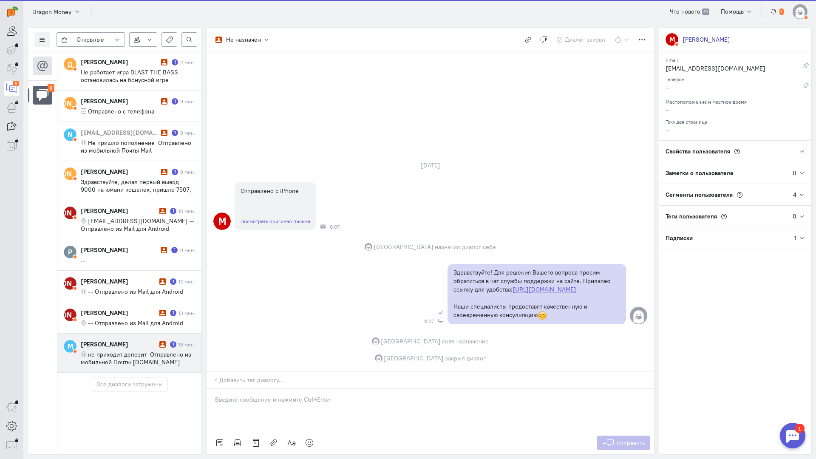
drag, startPoint x: 116, startPoint y: 356, endPoint x: 142, endPoint y: 357, distance: 25.5
click at [117, 356] on span "не приходит депозит Отправлено из мобильной Почты [DOMAIN_NAME]" at bounding box center [136, 358] width 111 height 15
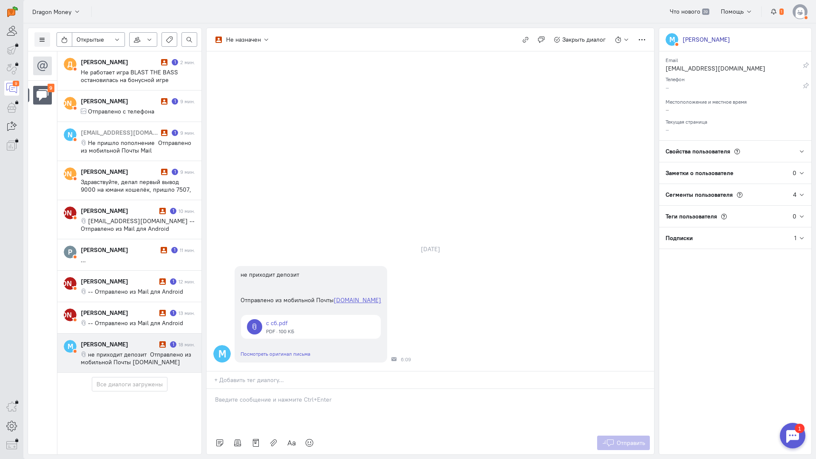
click at [294, 395] on p at bounding box center [430, 399] width 431 height 9
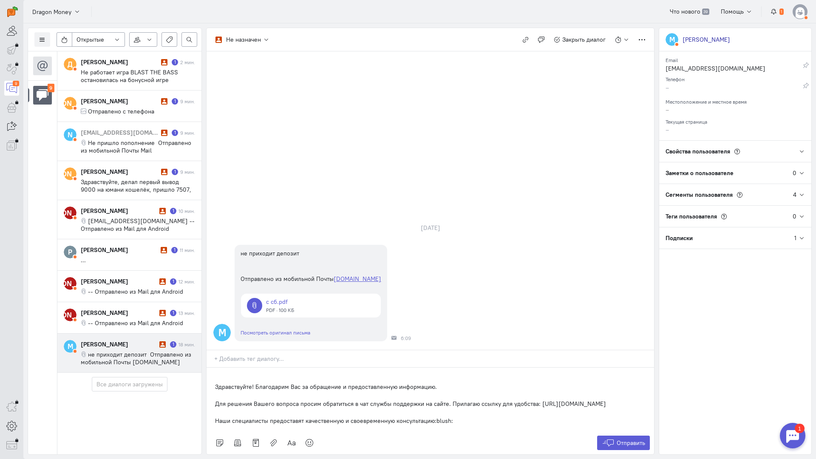
click at [213, 368] on div "Здравствуйте! Благодарим Вас за обращение и предоставленную информацию. Для реш…" at bounding box center [431, 400] width 448 height 64
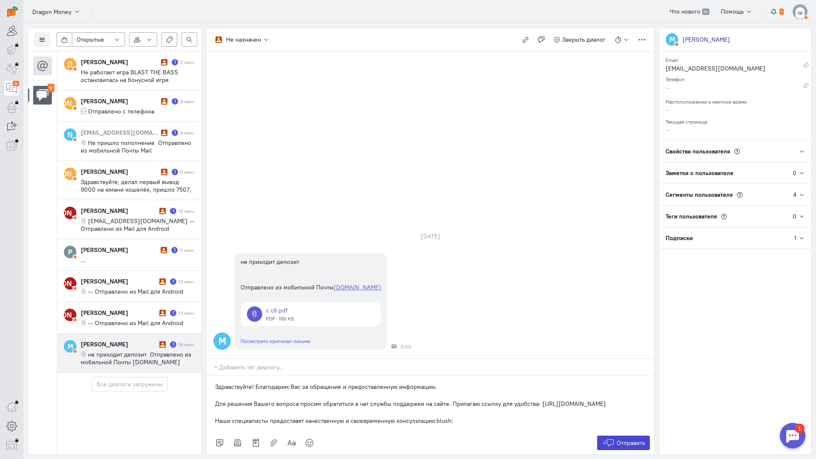
click at [626, 439] on span "Отправить" at bounding box center [631, 443] width 28 height 8
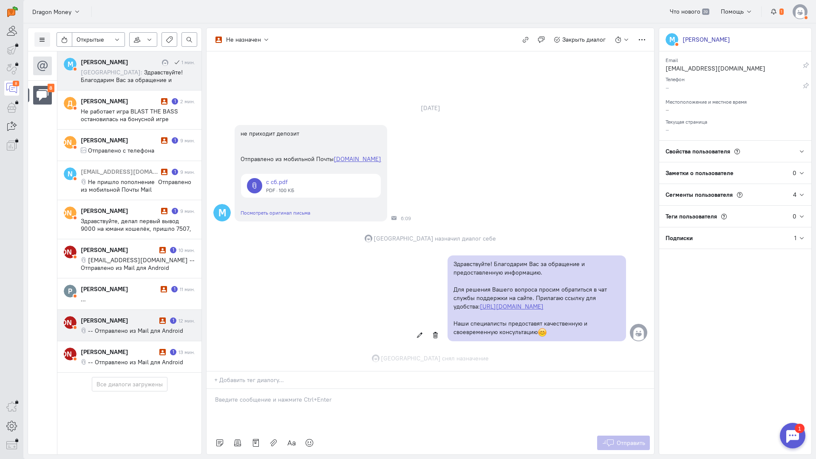
scroll to position [26, 0]
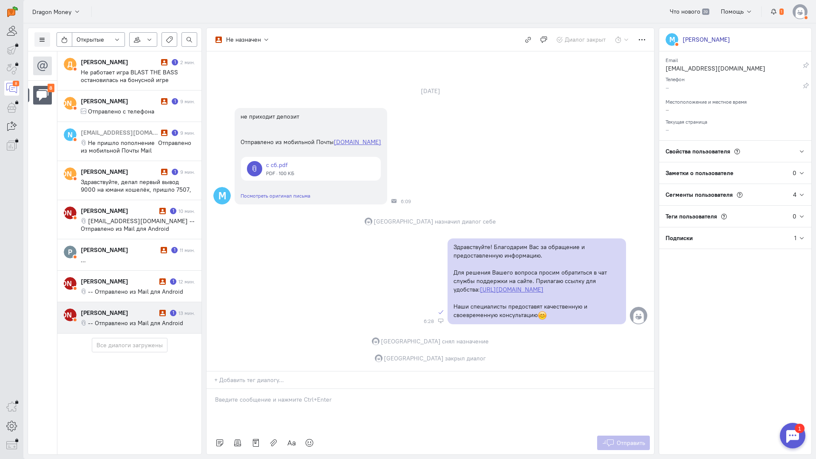
click at [150, 327] on cq-conversation-card "[PERSON_NAME] [PERSON_NAME] 1 13 мин. -- Отправлено из Mail для Android" at bounding box center [129, 317] width 144 height 31
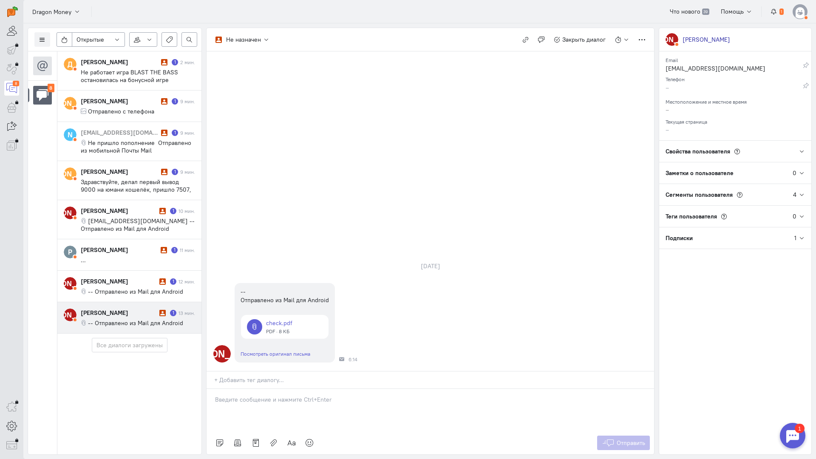
click at [260, 395] on p at bounding box center [430, 399] width 431 height 9
click at [215, 404] on p "Здравствуйте! Благодарим Вас за обращение и предоставленную информацию:blush:" at bounding box center [430, 408] width 431 height 9
click at [623, 436] on button "Отправить" at bounding box center [623, 443] width 53 height 14
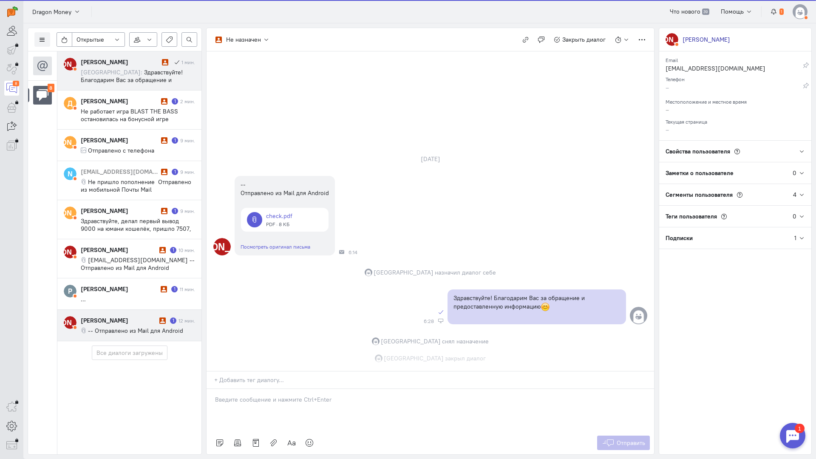
click at [126, 331] on span "-- Отправлено из Mail для Android" at bounding box center [135, 331] width 95 height 8
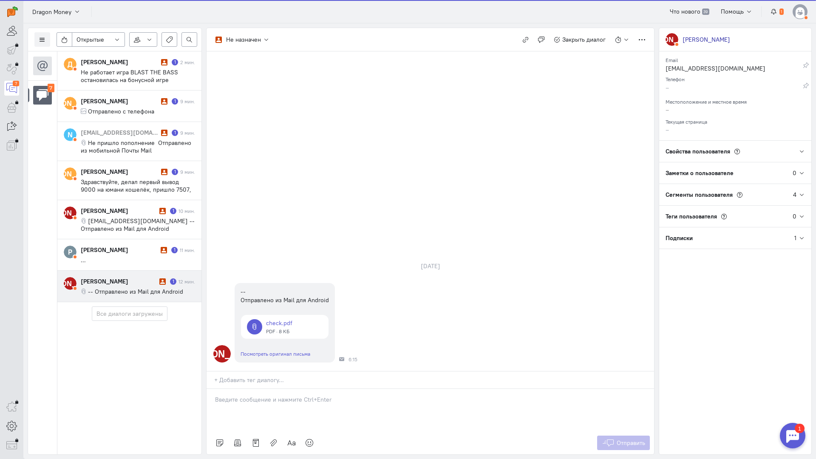
click at [275, 389] on div at bounding box center [431, 410] width 448 height 43
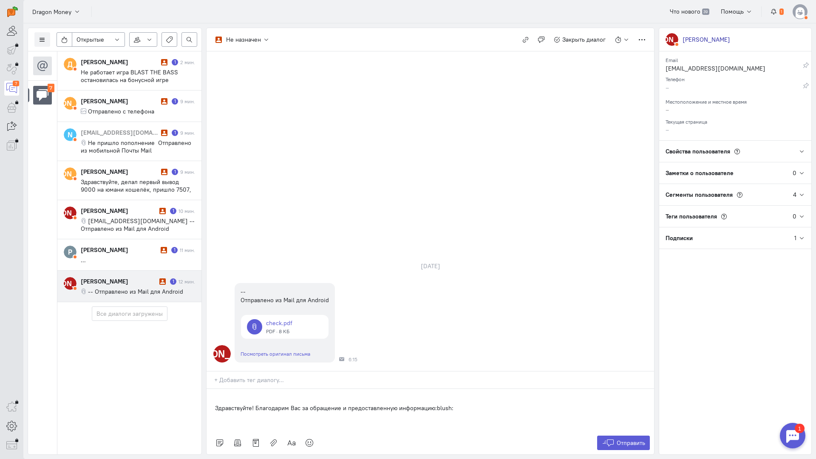
click at [211, 389] on div "Здравствуйте! Благодарим Вас за обращение и предоставленную информацию:blush:" at bounding box center [431, 410] width 448 height 43
click at [618, 439] on span "Отправить" at bounding box center [631, 443] width 28 height 8
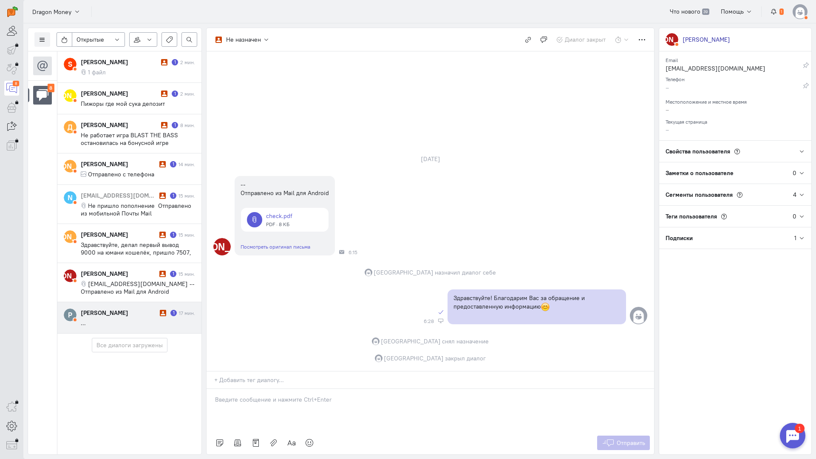
click at [127, 324] on cq-message "..." at bounding box center [138, 323] width 114 height 8
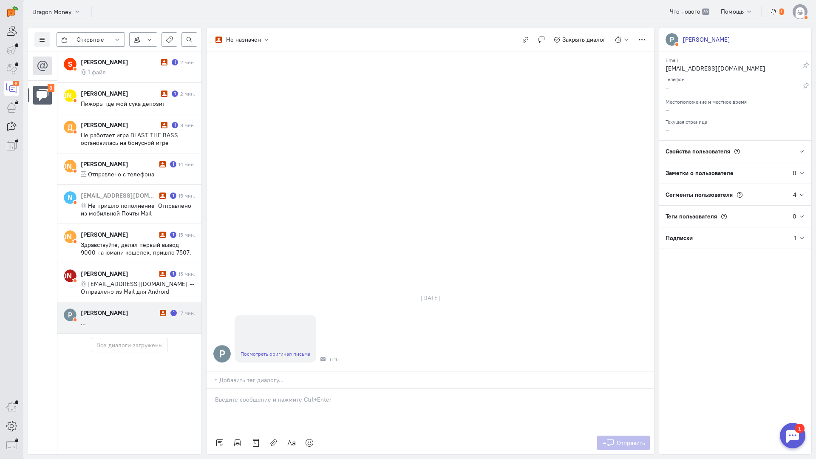
click at [263, 395] on p at bounding box center [430, 399] width 431 height 9
click at [279, 389] on div at bounding box center [431, 410] width 448 height 43
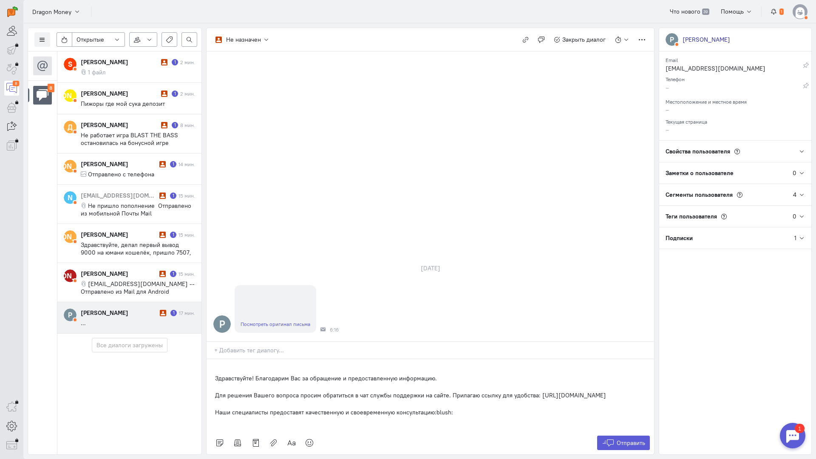
click at [216, 374] on p "Здравствуйте! Благодарим Вас за обращение и предоставленную информацию." at bounding box center [430, 378] width 431 height 9
drag, startPoint x: 216, startPoint y: 341, endPoint x: 257, endPoint y: 326, distance: 43.8
click at [257, 326] on div "Не назначен Не назначен [GEOGRAPHIC_DATA] [DOMAIN_NAME][EMAIL_ADDRESS][DOMAIN_N…" at bounding box center [430, 241] width 448 height 427
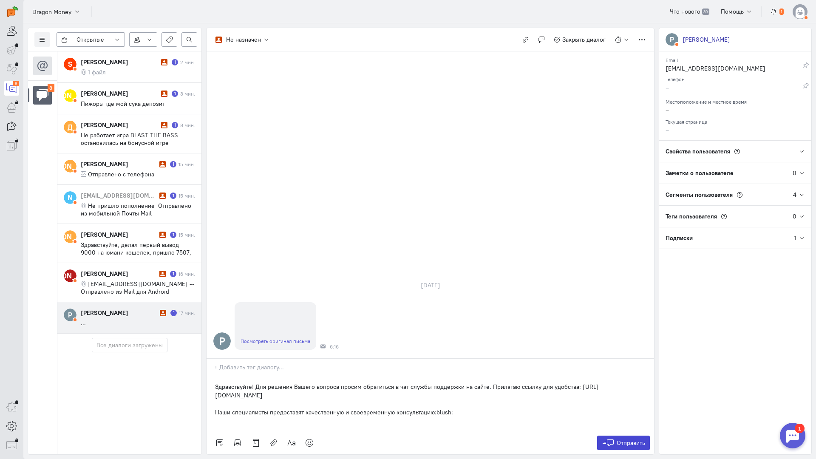
click at [616, 436] on button "Отправить" at bounding box center [623, 443] width 53 height 14
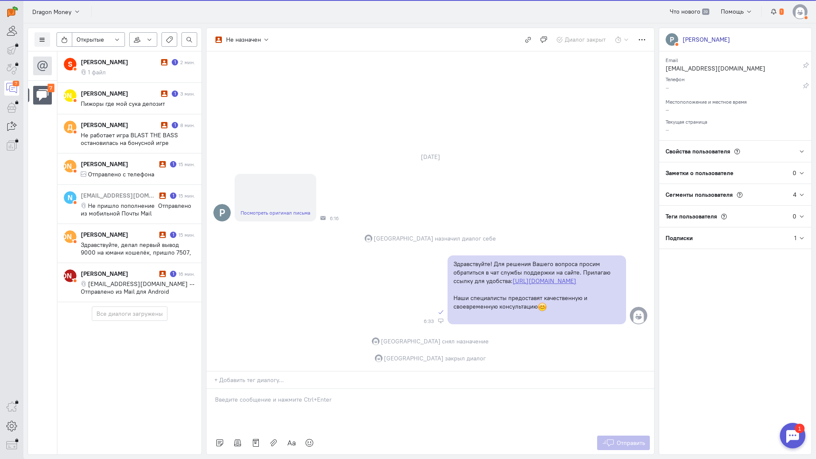
click at [129, 327] on div "S [PERSON_NAME] 1 2 мин. 1 файл И [PERSON_NAME] 1 3 мин. Пижоры где мой сука де…" at bounding box center [129, 252] width 145 height 403
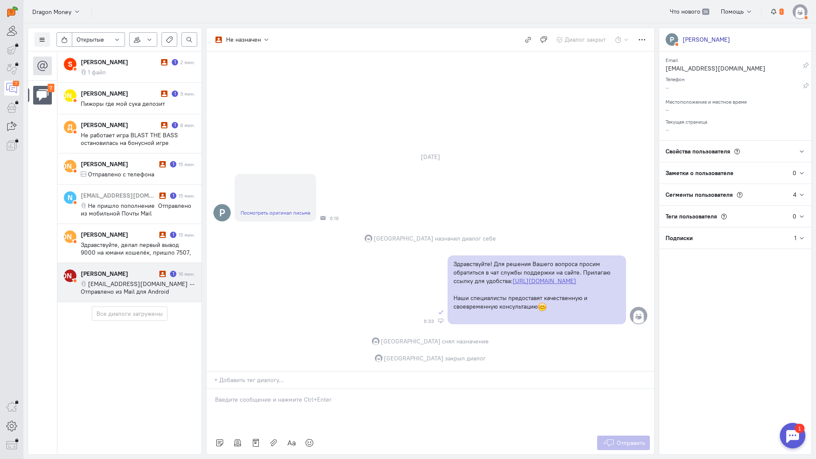
click at [104, 270] on div "[PERSON_NAME]" at bounding box center [119, 274] width 77 height 9
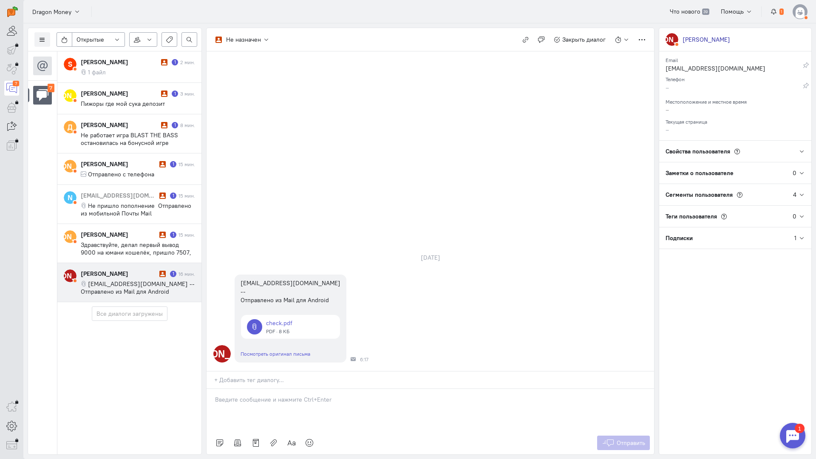
click at [255, 395] on p at bounding box center [430, 399] width 431 height 9
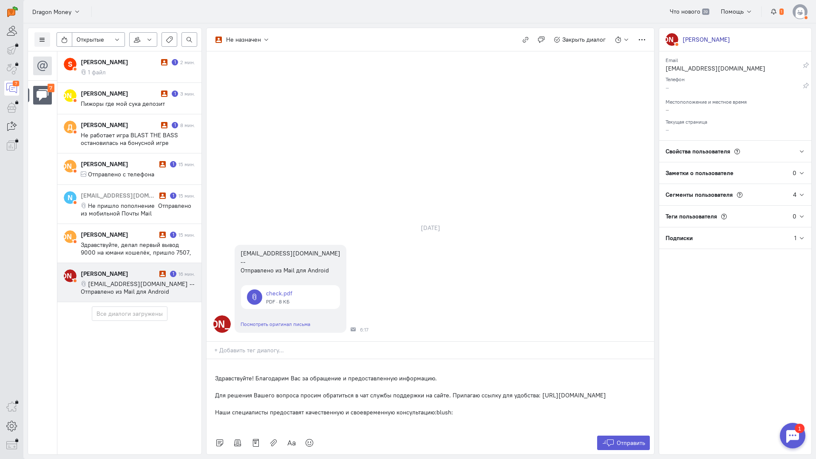
click at [212, 359] on div "Здравствуйте! Благодарим Вас за обращение и предоставленную информацию. Для реш…" at bounding box center [431, 395] width 448 height 72
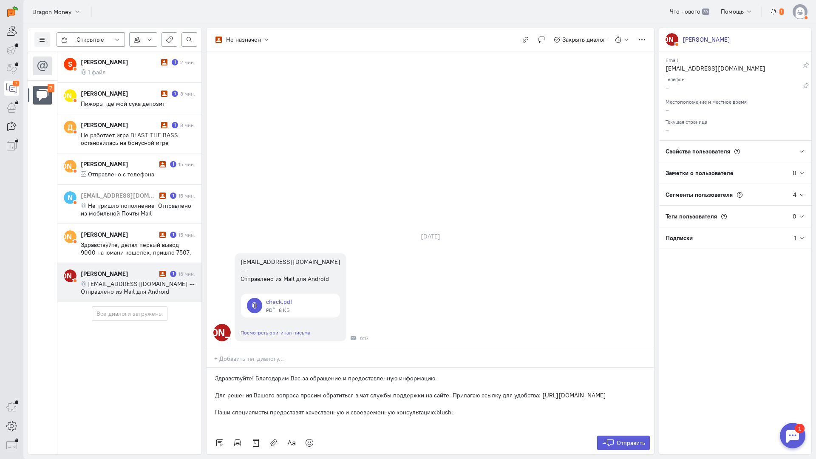
drag, startPoint x: 429, startPoint y: 355, endPoint x: 132, endPoint y: 298, distance: 303.0
click at [128, 297] on div "Список пользователей Включить темную тему Открытые Открытые диалоги Отложенные …" at bounding box center [419, 241] width 793 height 436
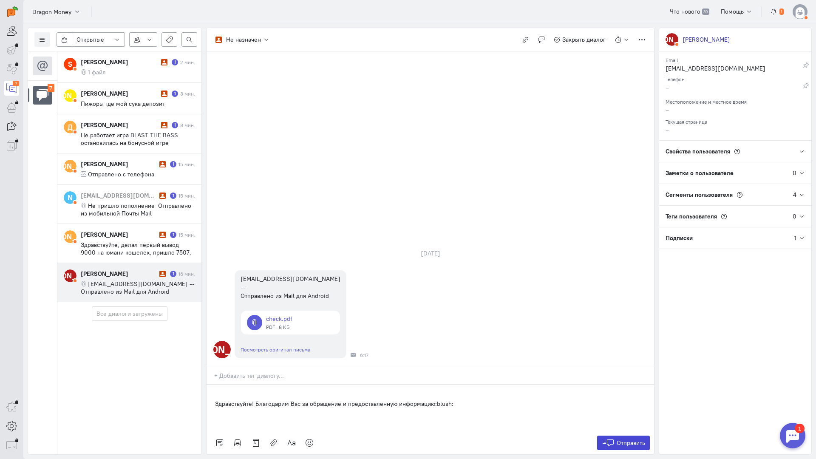
click at [624, 439] on span "Отправить" at bounding box center [631, 443] width 28 height 8
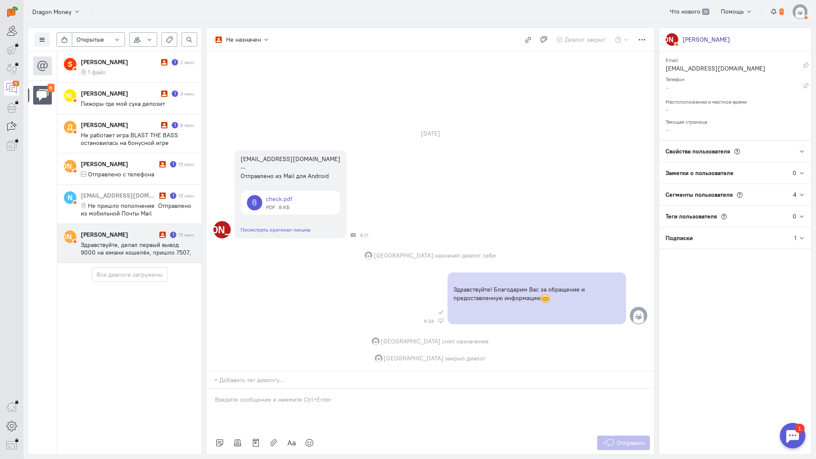
click at [133, 246] on span "Здравствуйте, делал первый вывод 9000 на юмани кошелёк, пришло 7507, 67. Заблок…" at bounding box center [136, 268] width 111 height 54
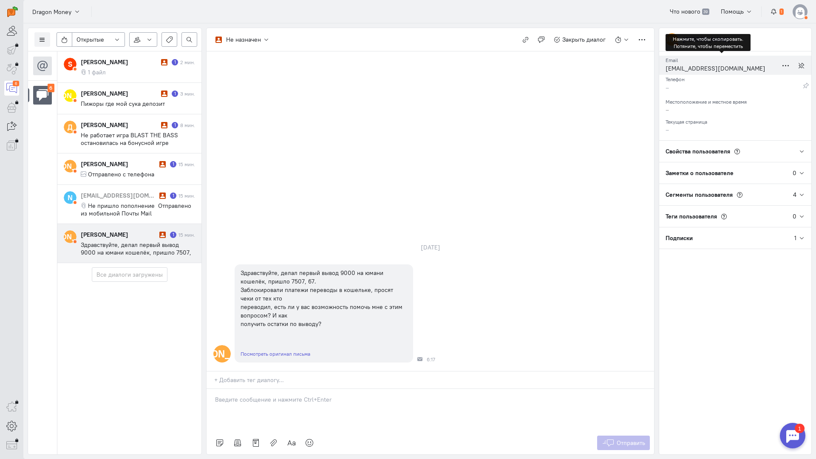
click at [689, 68] on div "[EMAIL_ADDRESS][DOMAIN_NAME]" at bounding box center [722, 69] width 112 height 11
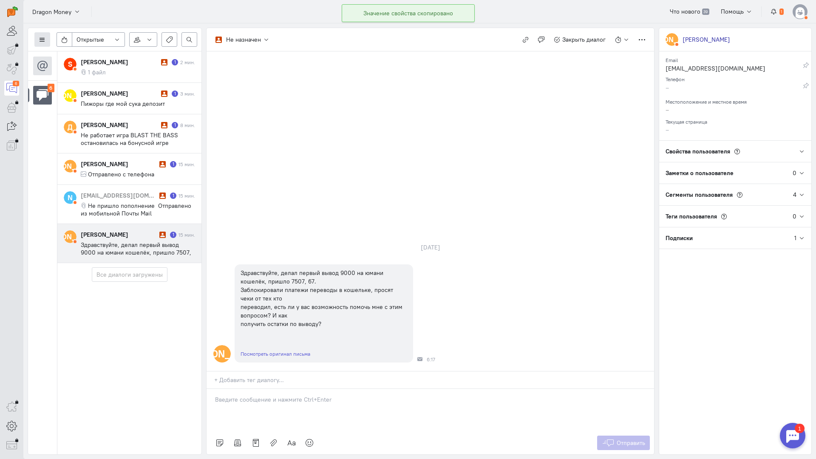
click at [41, 42] on icon at bounding box center [42, 40] width 6 height 6
click at [90, 60] on span "Список пользователей" at bounding box center [82, 57] width 63 height 8
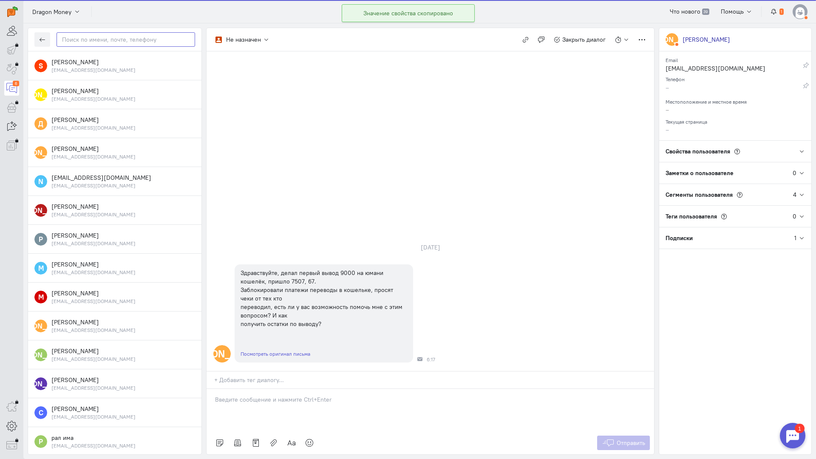
click at [105, 43] on input "text" at bounding box center [126, 39] width 139 height 14
paste input "evgeniyandreev."
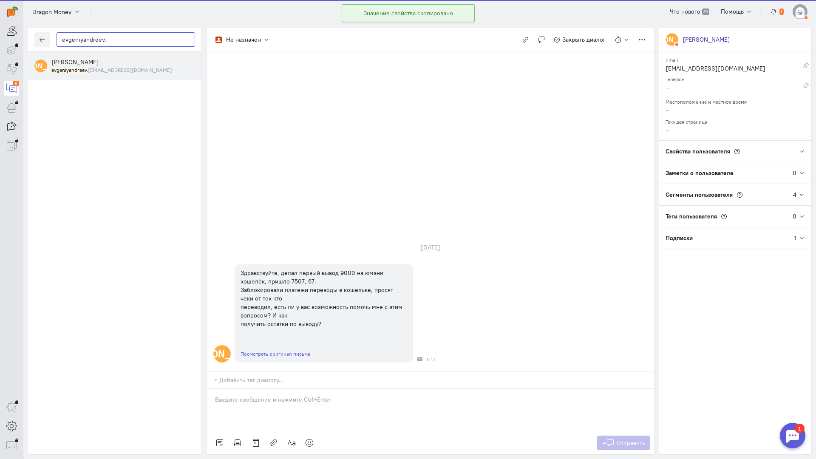
type input "evgeniyandreev."
click at [102, 67] on small "evgeniyandreev. [EMAIL_ADDRESS][DOMAIN_NAME]" at bounding box center [111, 69] width 121 height 7
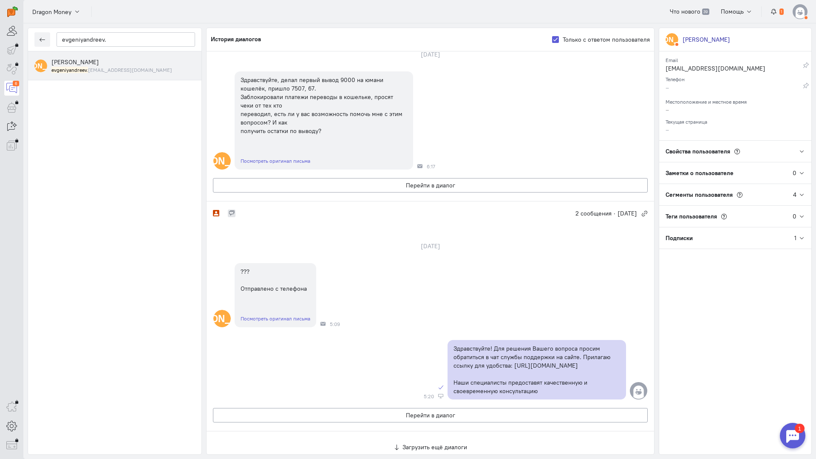
scroll to position [316, 0]
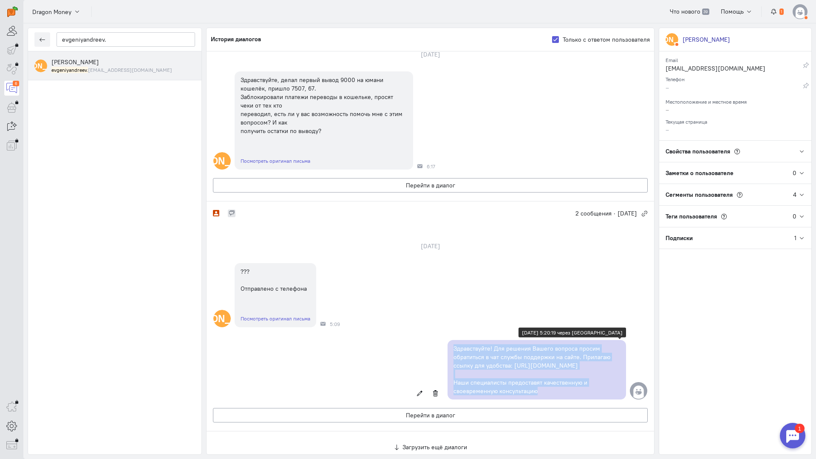
copy div "Здравствуйте! Для решения Вашего вопроса просим обратиться в чат службы поддерж…"
drag, startPoint x: 448, startPoint y: 294, endPoint x: 602, endPoint y: 337, distance: 160.6
click at [602, 340] on div "Здравствуйте! Для решения Вашего вопроса просим обратиться в чат службы поддерж…" at bounding box center [537, 370] width 179 height 60
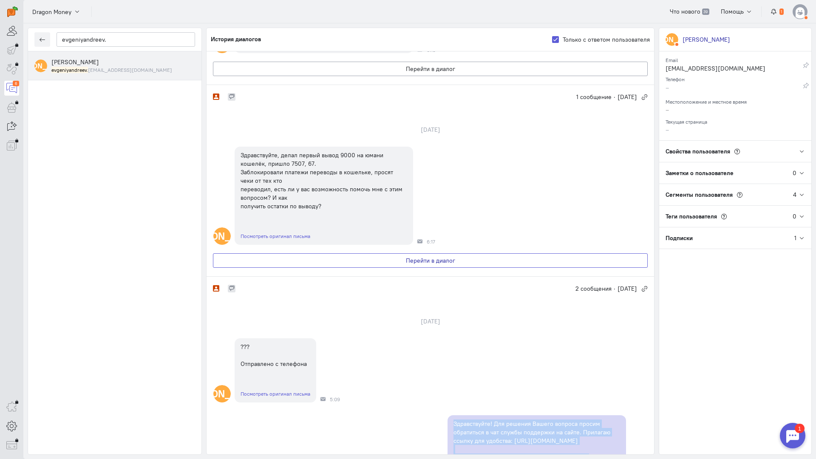
click at [401, 257] on button "Перейти в диалог" at bounding box center [430, 260] width 435 height 14
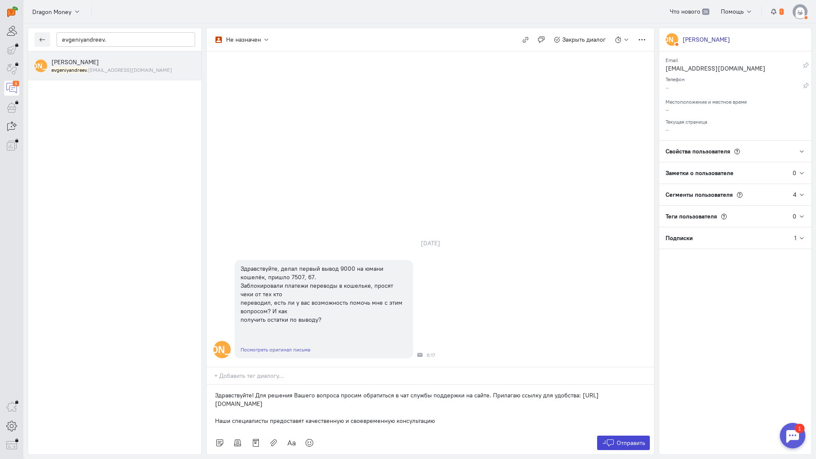
click at [624, 439] on span "Отправить" at bounding box center [631, 443] width 28 height 8
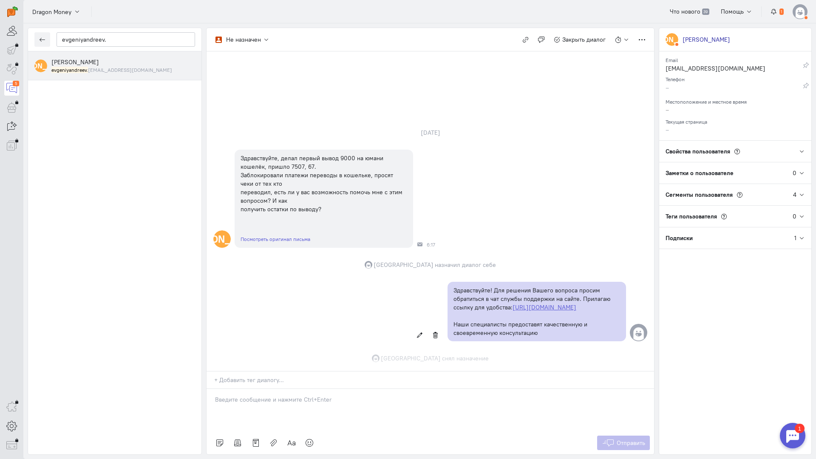
scroll to position [1, 0]
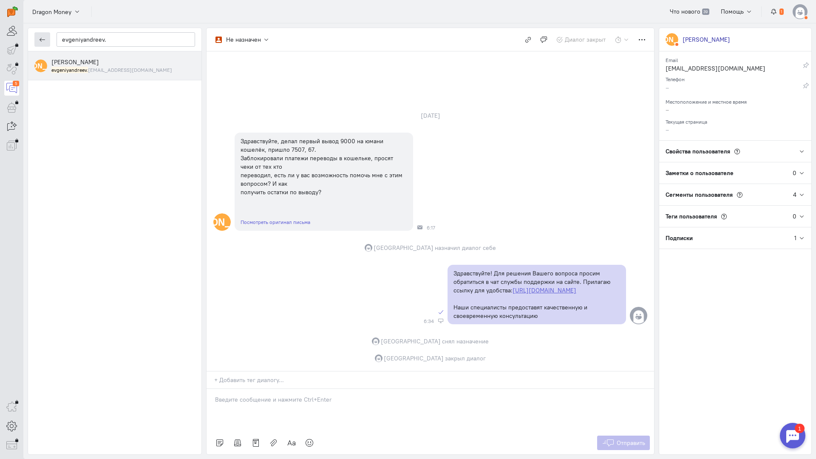
click at [46, 40] on button "button" at bounding box center [42, 39] width 16 height 14
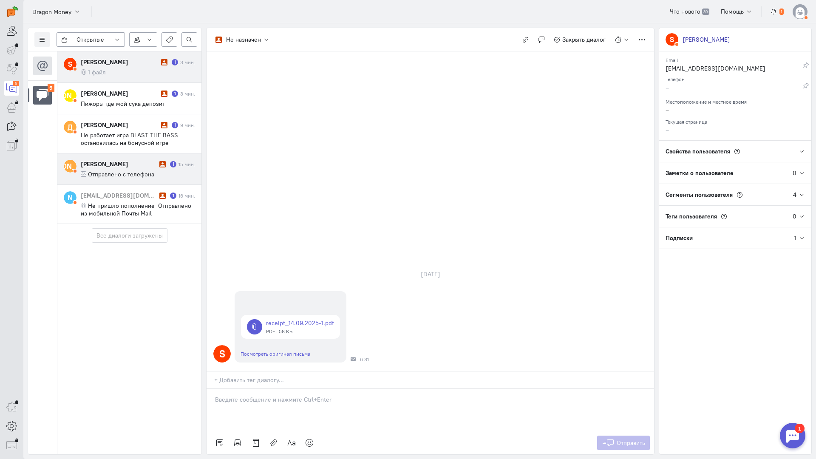
click at [128, 173] on span "Отправлено с телефона" at bounding box center [121, 174] width 66 height 8
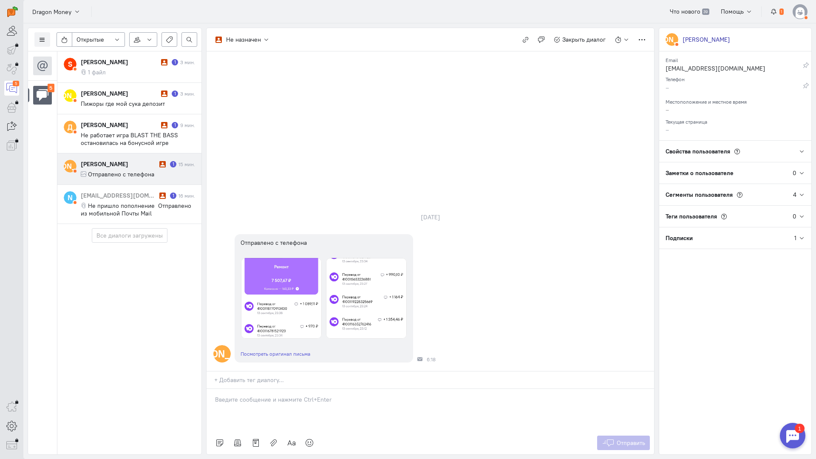
click at [247, 389] on div at bounding box center [431, 410] width 448 height 43
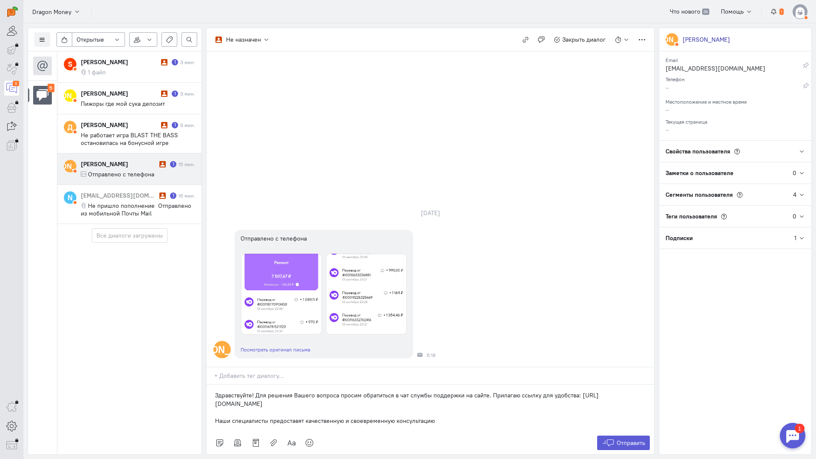
click at [215, 385] on div "Здравствуйте! Для решения Вашего вопроса просим обратиться в чат службы поддерж…" at bounding box center [431, 408] width 448 height 47
click at [623, 439] on span "Отправить" at bounding box center [631, 443] width 28 height 8
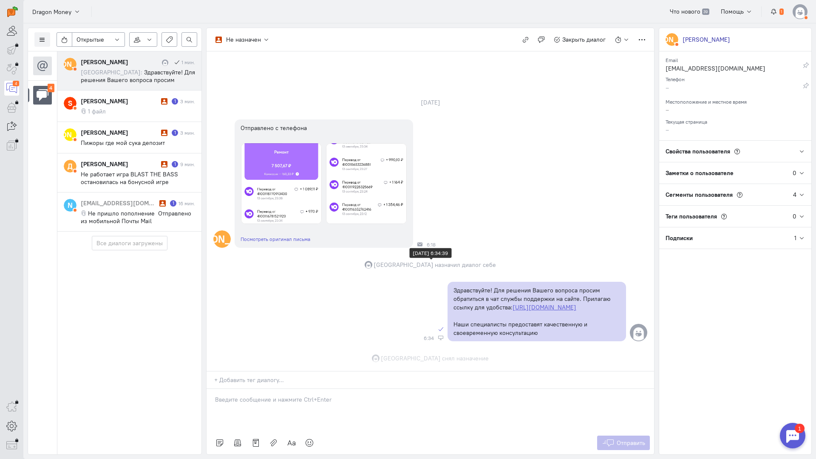
scroll to position [31, 0]
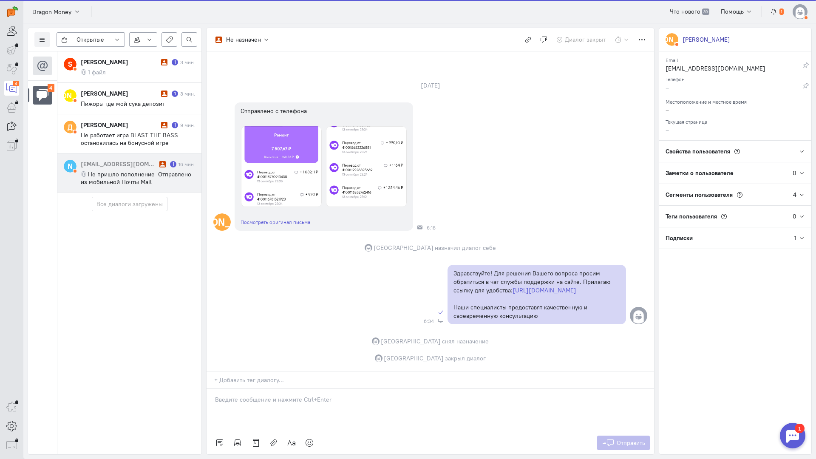
click at [119, 177] on span "Не пришло пополнение Отправлено из мобильной Почты Mail" at bounding box center [136, 177] width 111 height 15
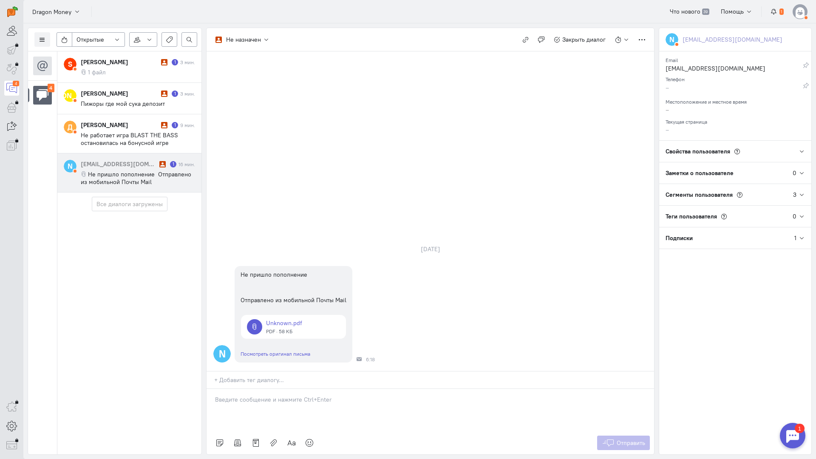
click at [254, 395] on p at bounding box center [430, 399] width 431 height 9
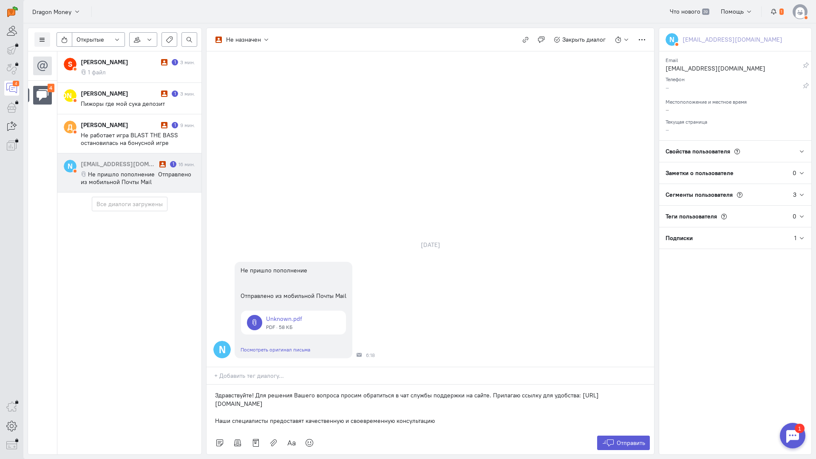
click at [212, 385] on div "Здравствуйте! Для решения Вашего вопроса просим обратиться в чат службы поддерж…" at bounding box center [431, 408] width 448 height 47
click at [627, 439] on span "Отправить" at bounding box center [631, 443] width 28 height 8
